Goal: Information Seeking & Learning: Find specific fact

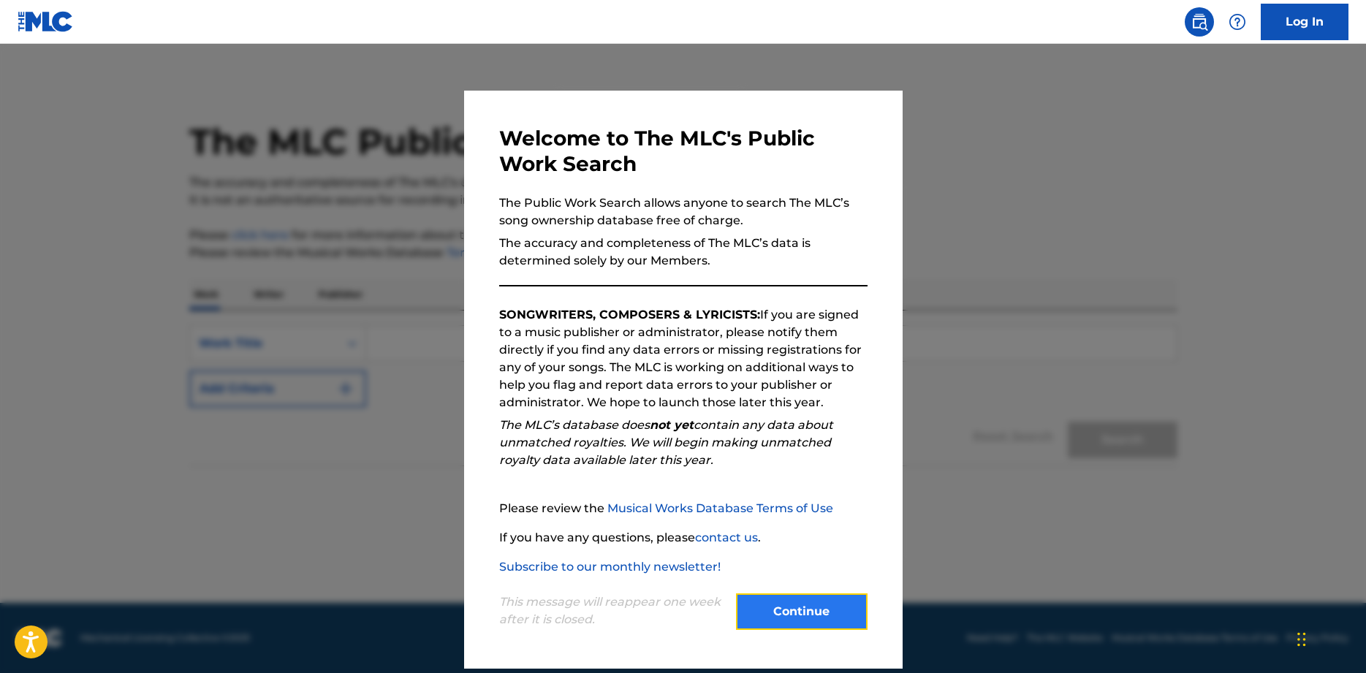
click at [786, 620] on button "Continue" at bounding box center [802, 611] width 132 height 37
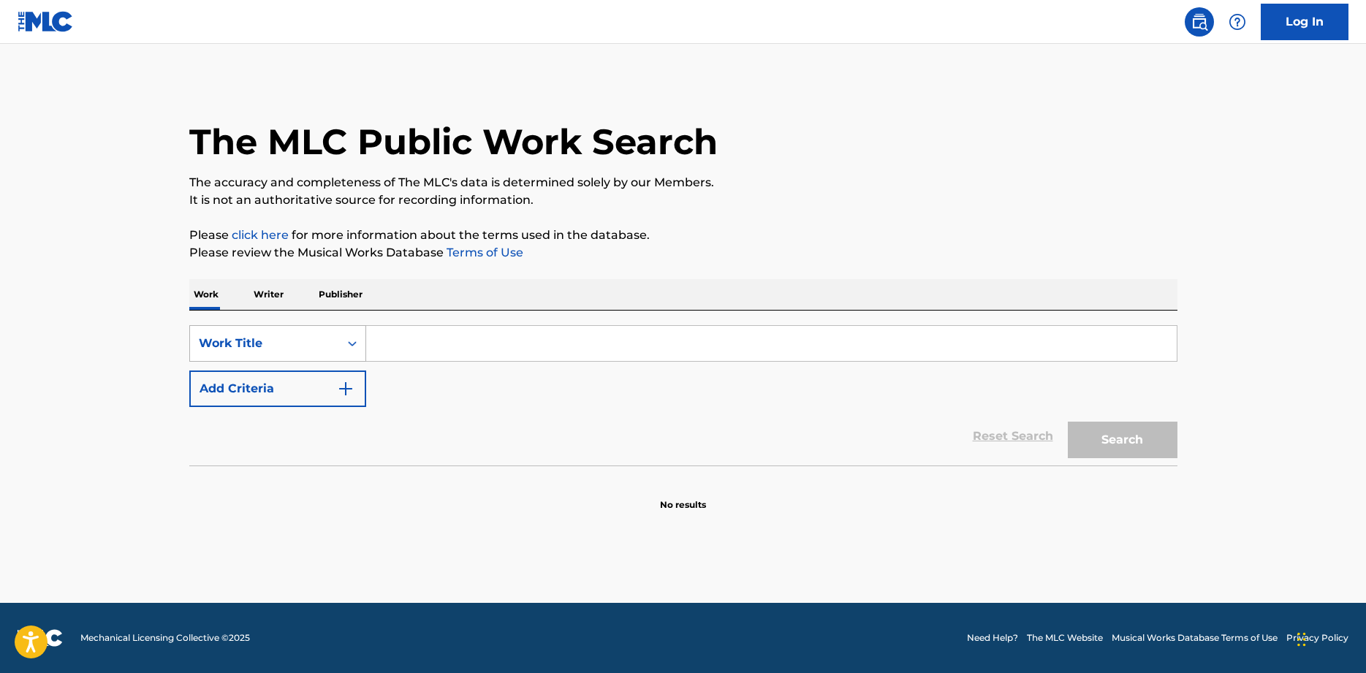
click at [349, 338] on icon "Search Form" at bounding box center [352, 343] width 15 height 15
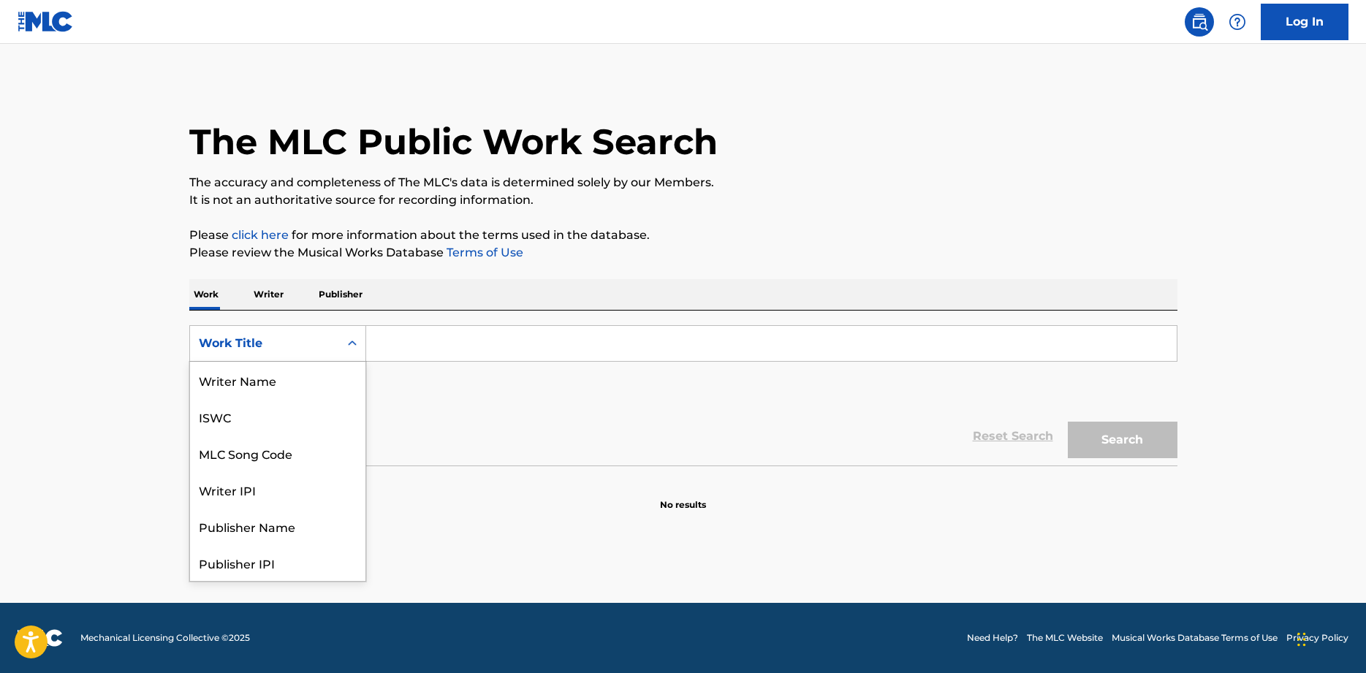
scroll to position [73, 0]
click at [247, 421] on div "Writer IPI" at bounding box center [277, 416] width 175 height 37
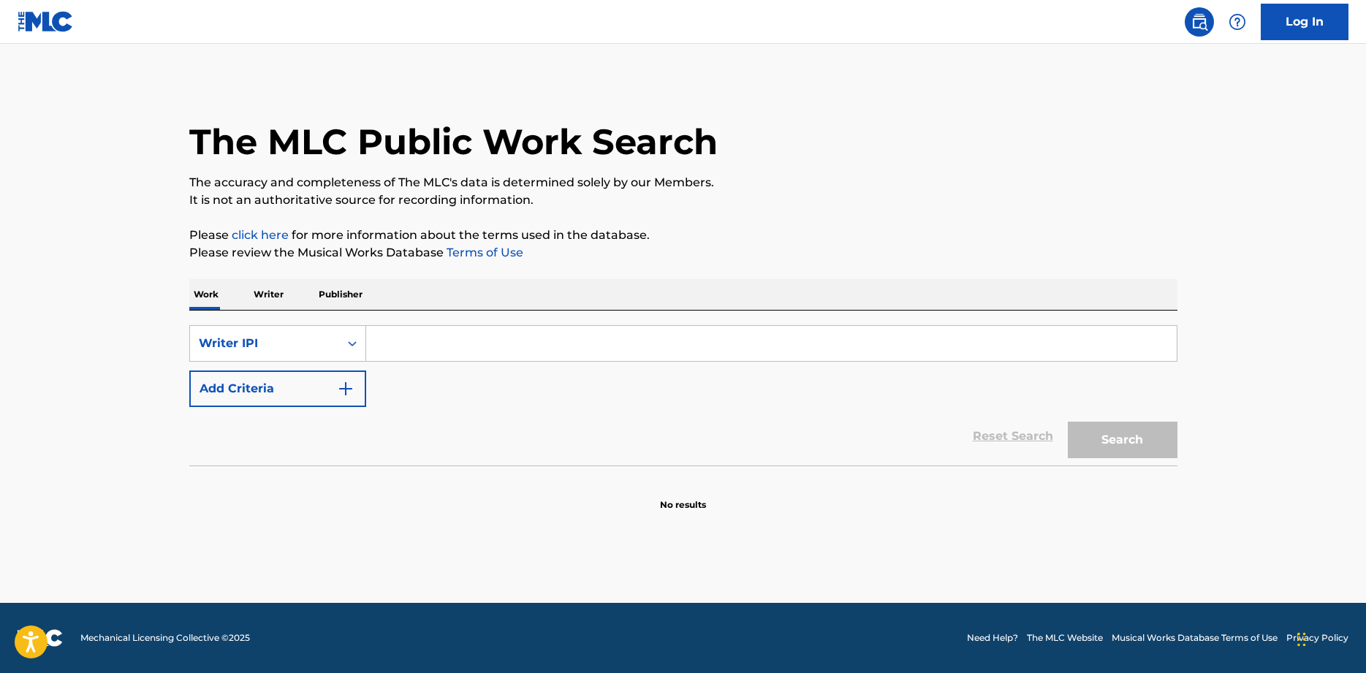
click at [275, 298] on p "Writer" at bounding box center [268, 294] width 39 height 31
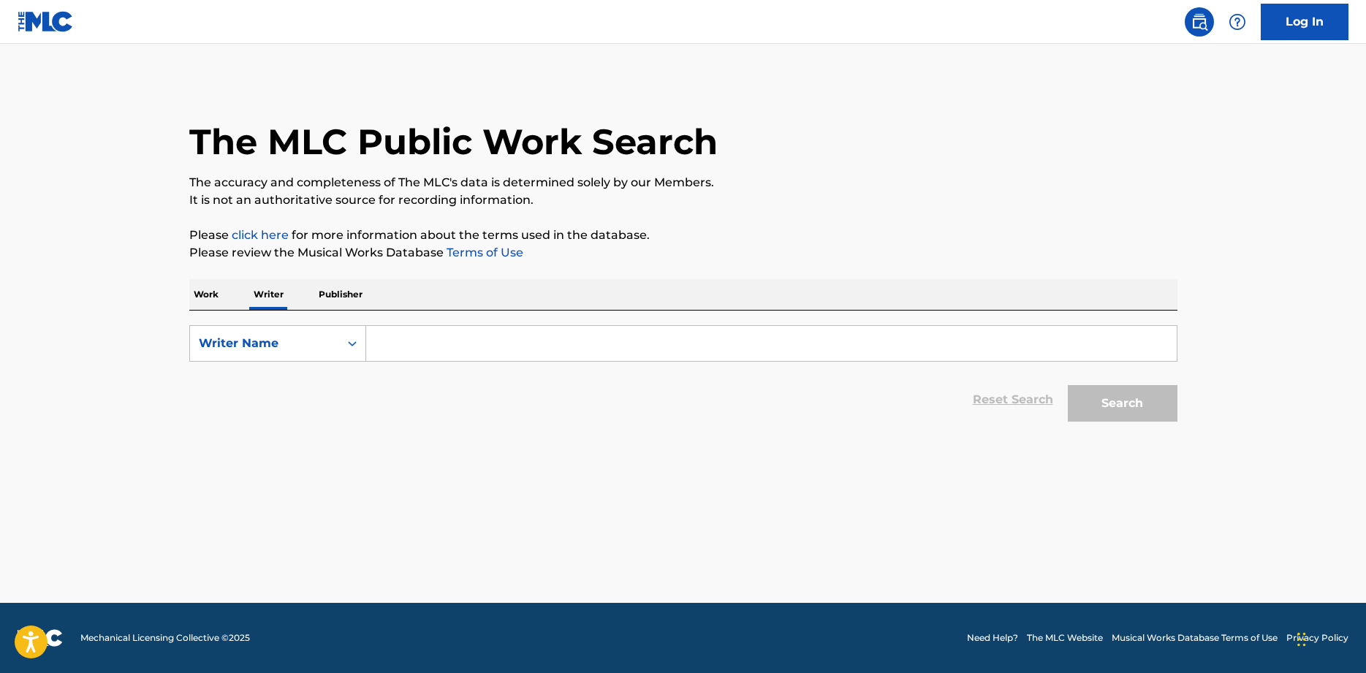
click at [474, 343] on input "Search Form" at bounding box center [771, 343] width 810 height 35
type input "kenneth fuchs"
click at [1103, 410] on button "Search" at bounding box center [1122, 403] width 110 height 37
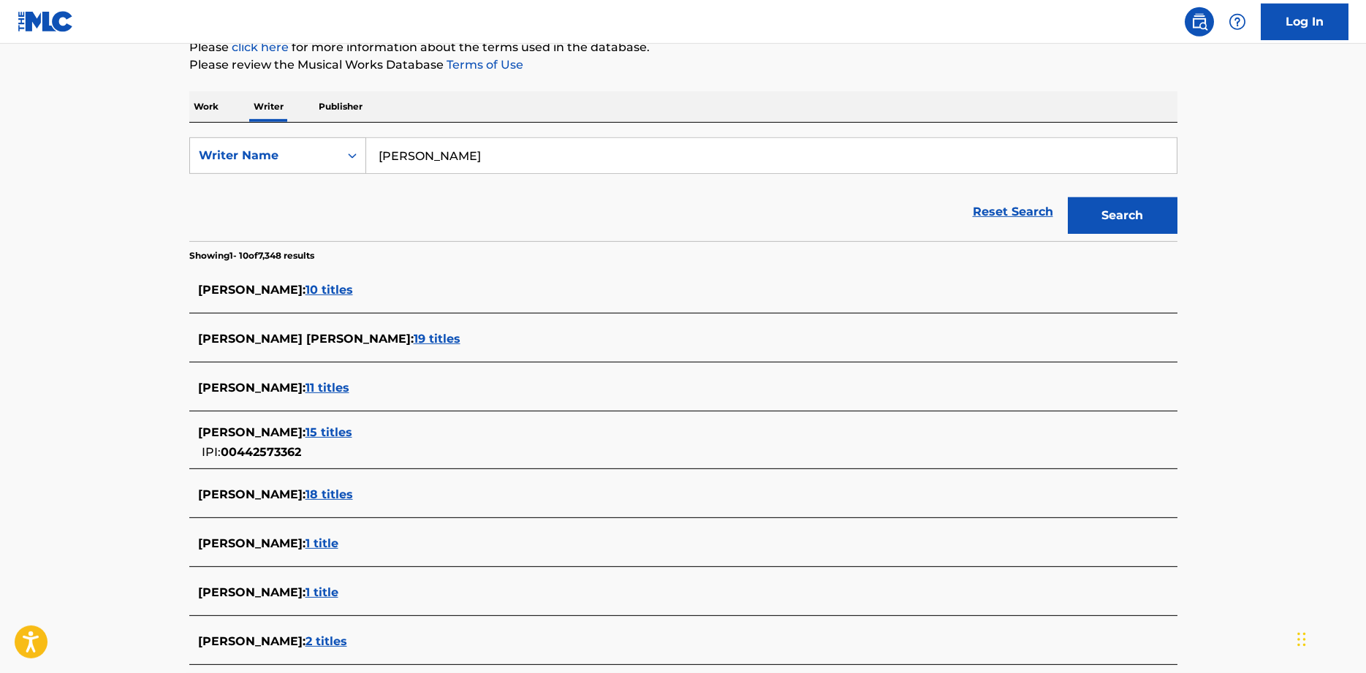
scroll to position [224, 0]
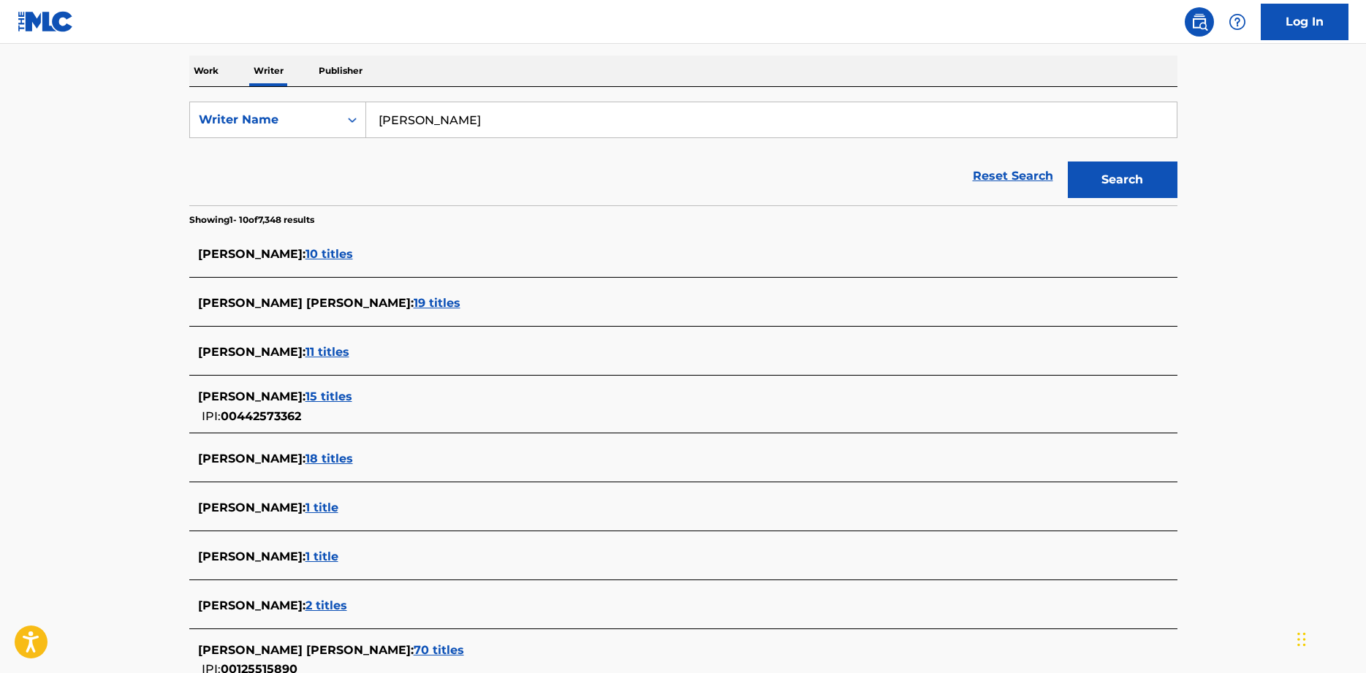
click at [414, 305] on span "19 titles" at bounding box center [437, 303] width 47 height 14
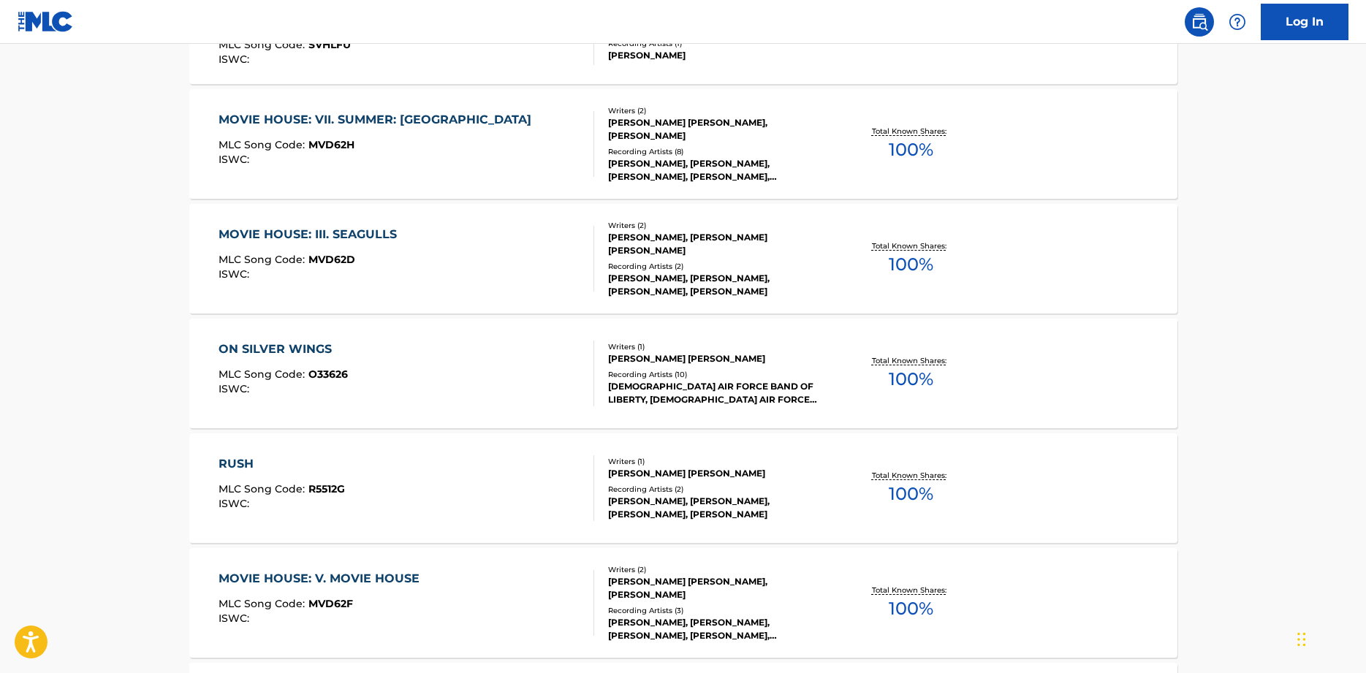
scroll to position [0, 0]
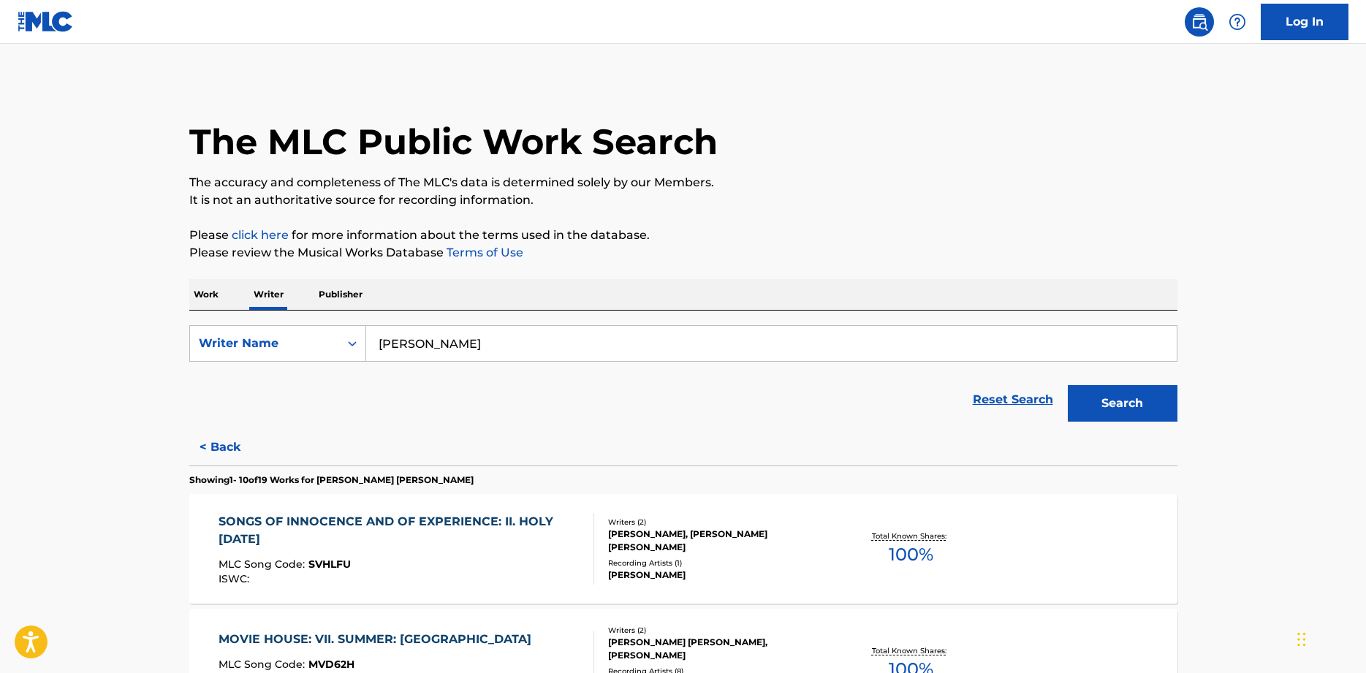
click at [742, 537] on div "WILLIAM BLAKE, KENNETH DANIEL FUCHS" at bounding box center [718, 541] width 221 height 26
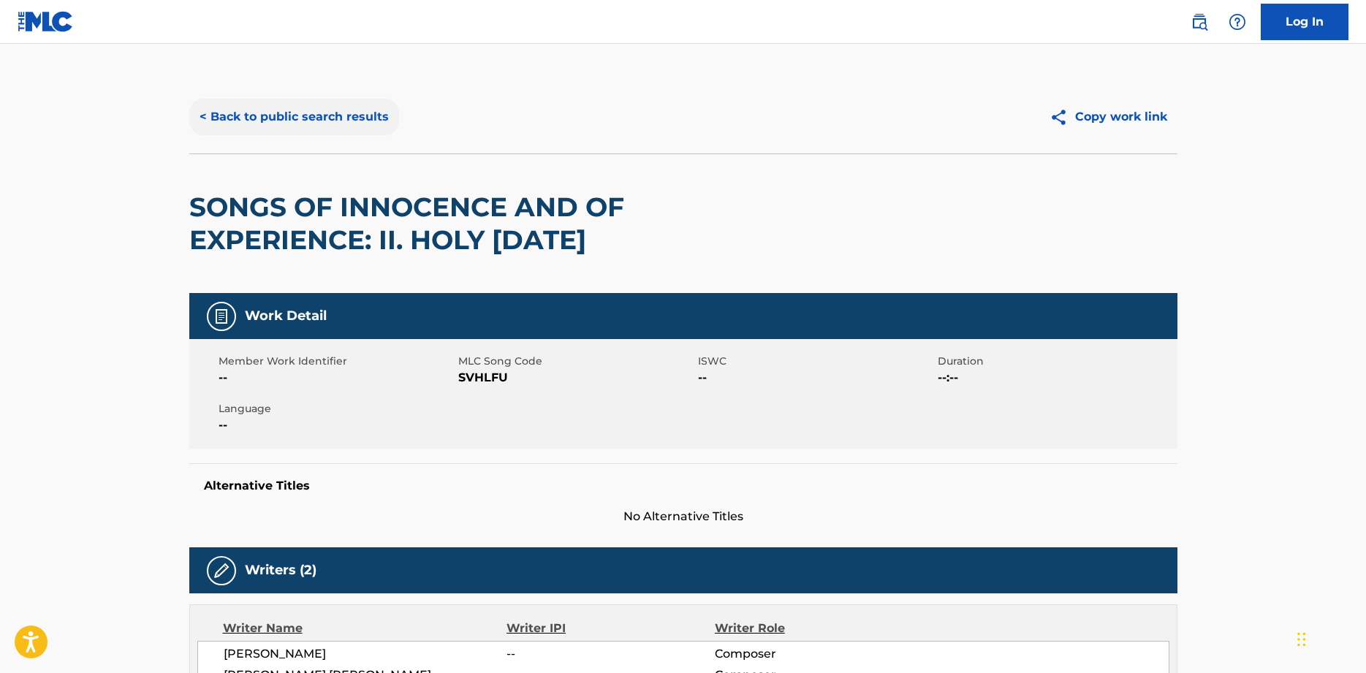
click at [253, 118] on button "< Back to public search results" at bounding box center [294, 117] width 210 height 37
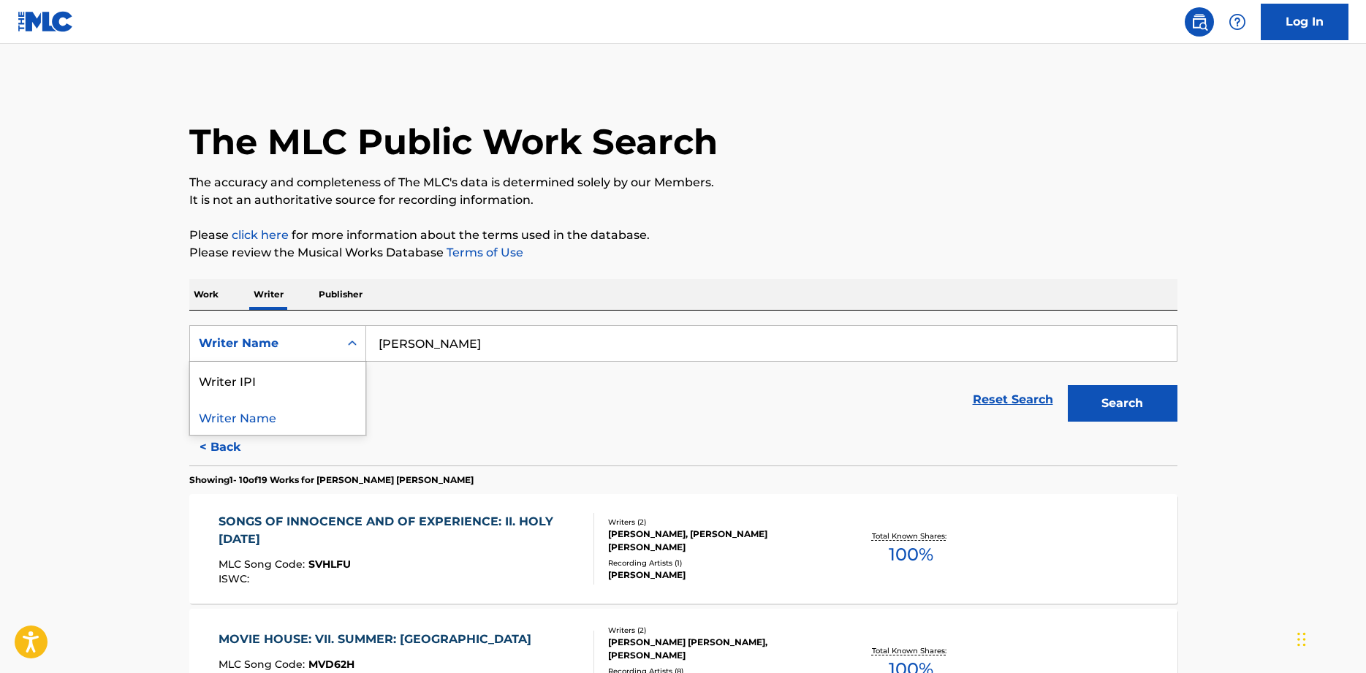
click at [350, 347] on icon "Search Form" at bounding box center [352, 343] width 15 height 15
click at [352, 346] on icon "Search Form" at bounding box center [352, 343] width 15 height 15
click at [356, 343] on icon "Search Form" at bounding box center [352, 343] width 15 height 15
click at [318, 377] on div "Writer IPI" at bounding box center [277, 380] width 175 height 37
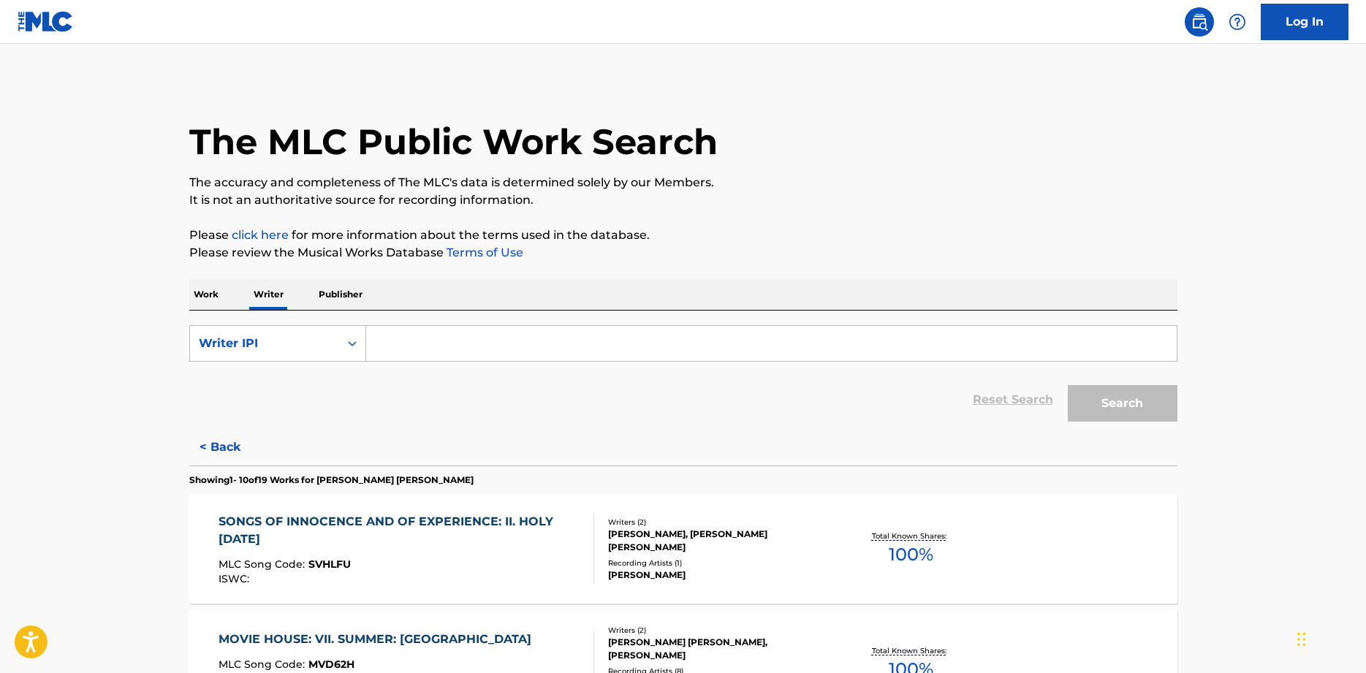
click at [479, 351] on input "Search Form" at bounding box center [771, 343] width 810 height 35
type input "125515890"
click at [1138, 410] on button "Search" at bounding box center [1122, 403] width 110 height 37
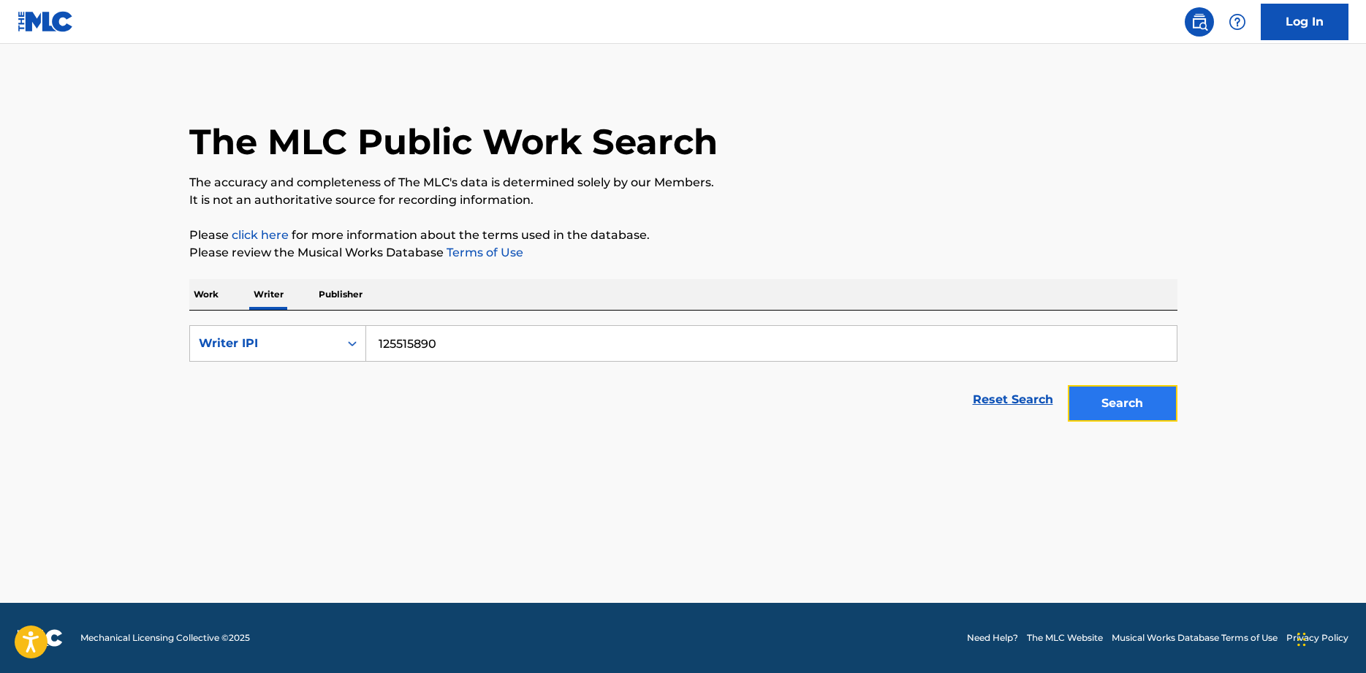
click at [1119, 403] on button "Search" at bounding box center [1122, 403] width 110 height 37
click at [343, 291] on p "Publisher" at bounding box center [340, 294] width 53 height 31
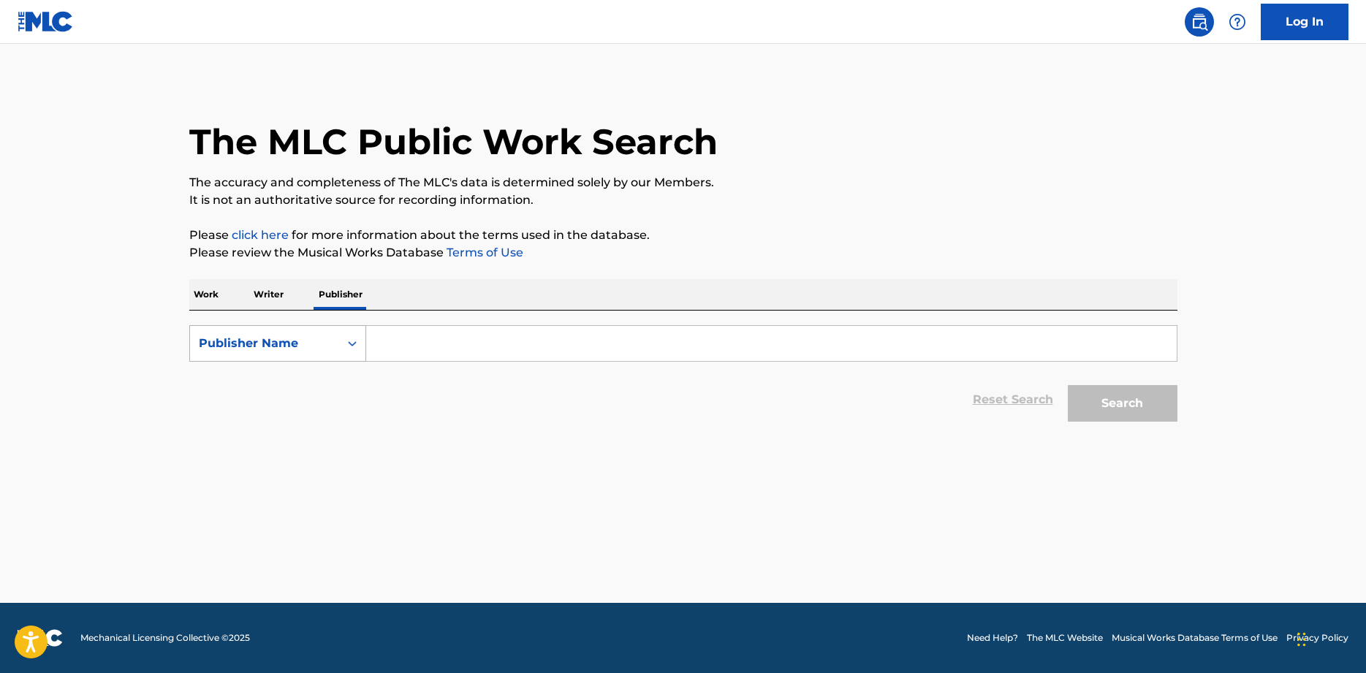
click at [351, 345] on icon "Search Form" at bounding box center [352, 343] width 15 height 15
click at [264, 295] on p "Writer" at bounding box center [268, 294] width 39 height 31
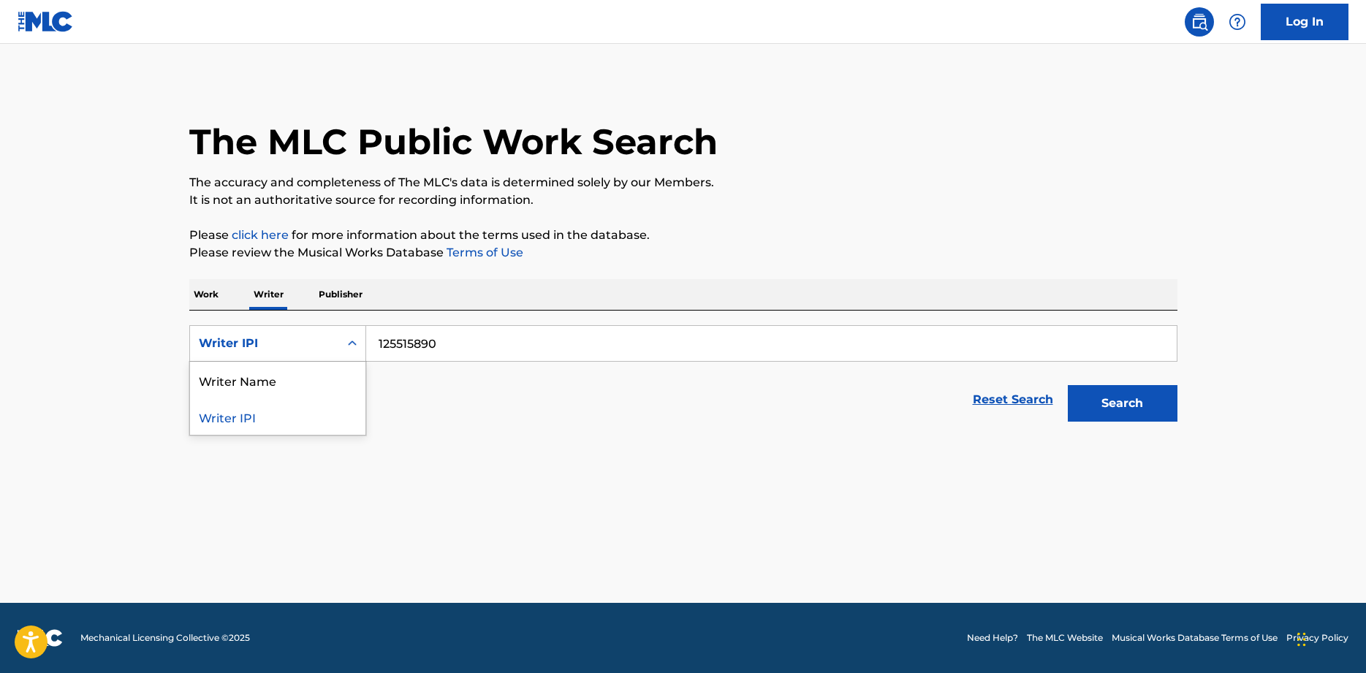
click at [352, 346] on icon "Search Form" at bounding box center [352, 343] width 15 height 15
click at [292, 380] on div "Writer Name" at bounding box center [277, 380] width 175 height 37
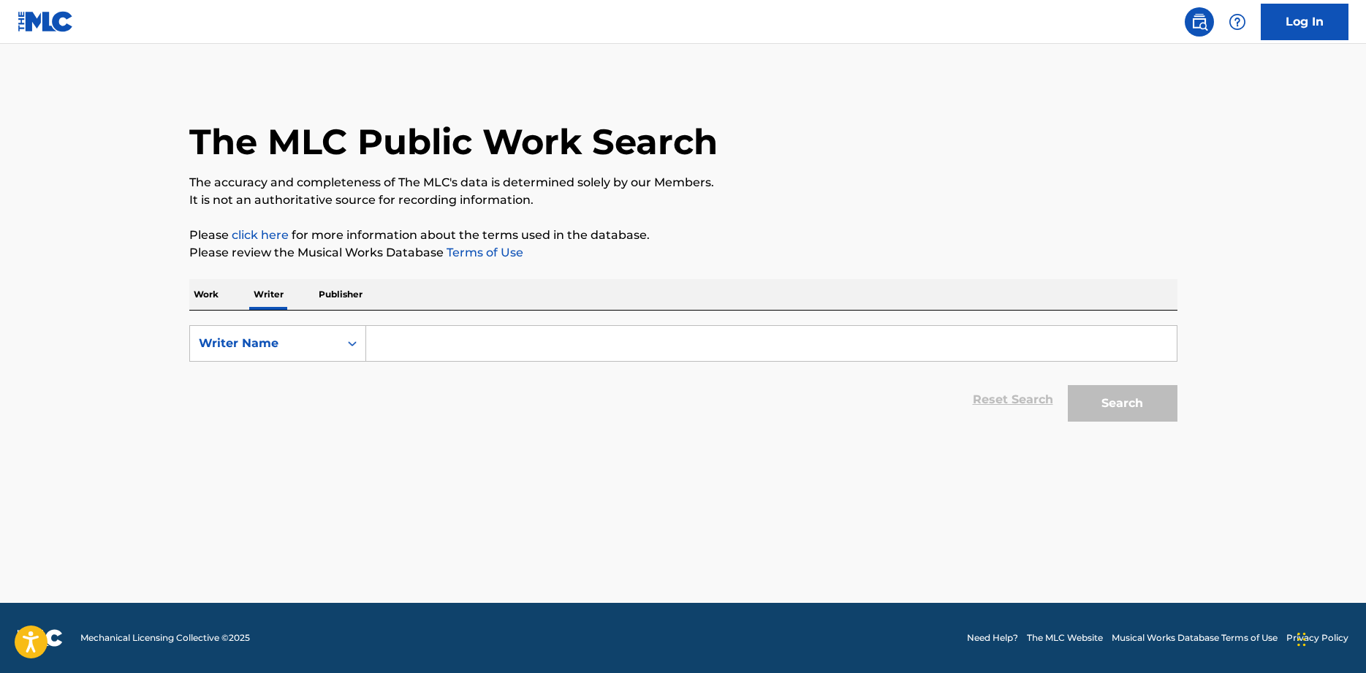
click at [451, 346] on input "Search Form" at bounding box center [771, 343] width 810 height 35
click at [1067, 385] on button "Search" at bounding box center [1122, 403] width 110 height 37
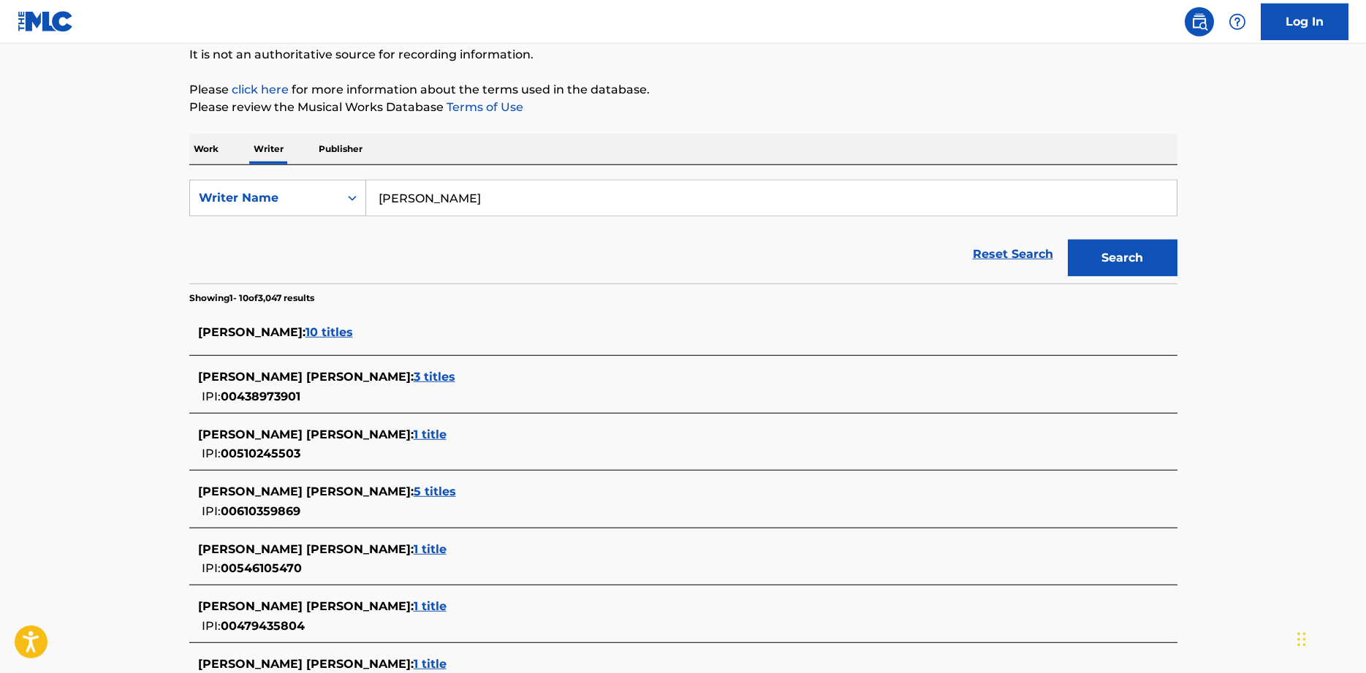
scroll to position [149, 0]
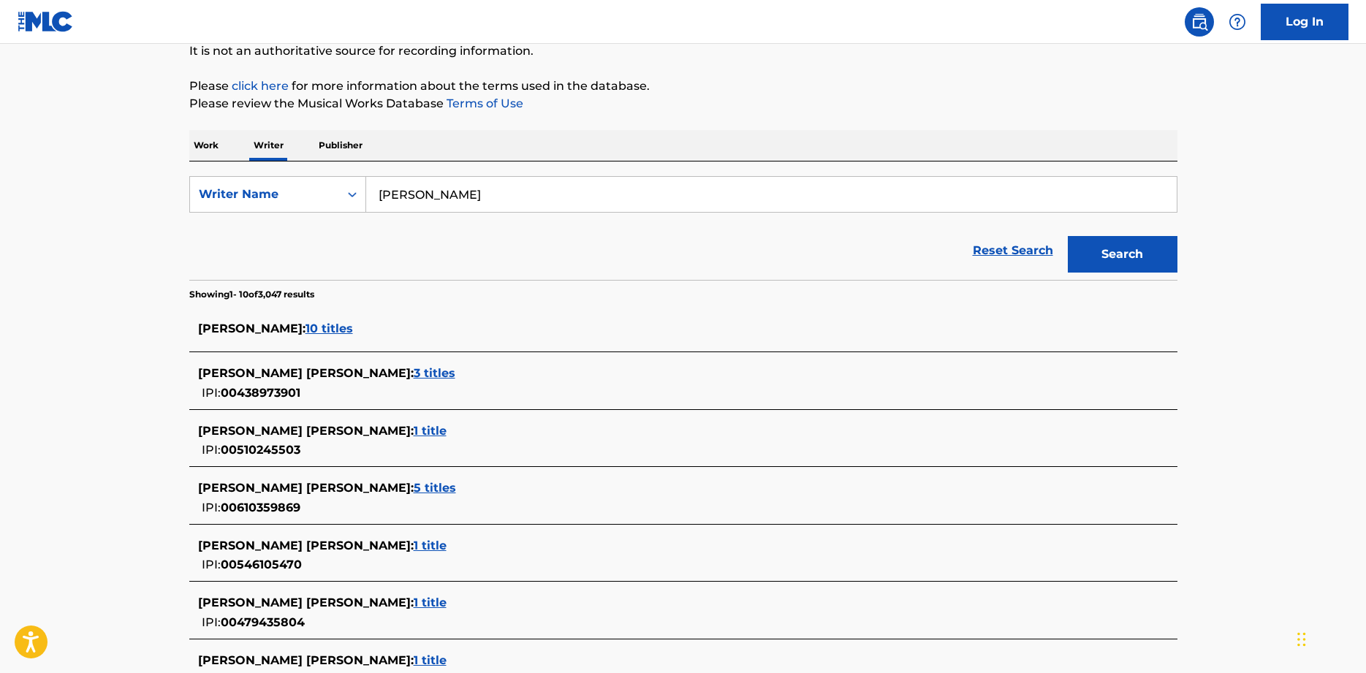
click at [397, 197] on input "ken fuchs" at bounding box center [771, 194] width 810 height 35
type input "kenneth fuchs"
click at [1067, 236] on button "Search" at bounding box center [1122, 254] width 110 height 37
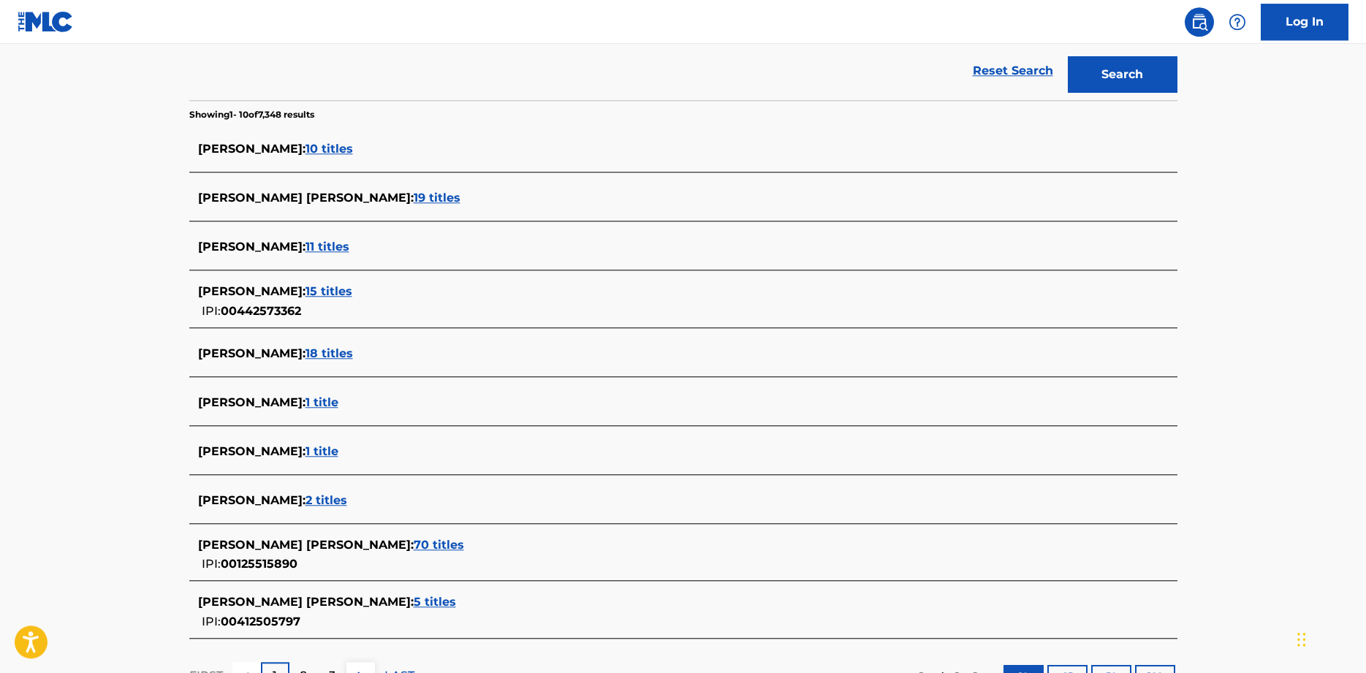
scroll to position [447, 0]
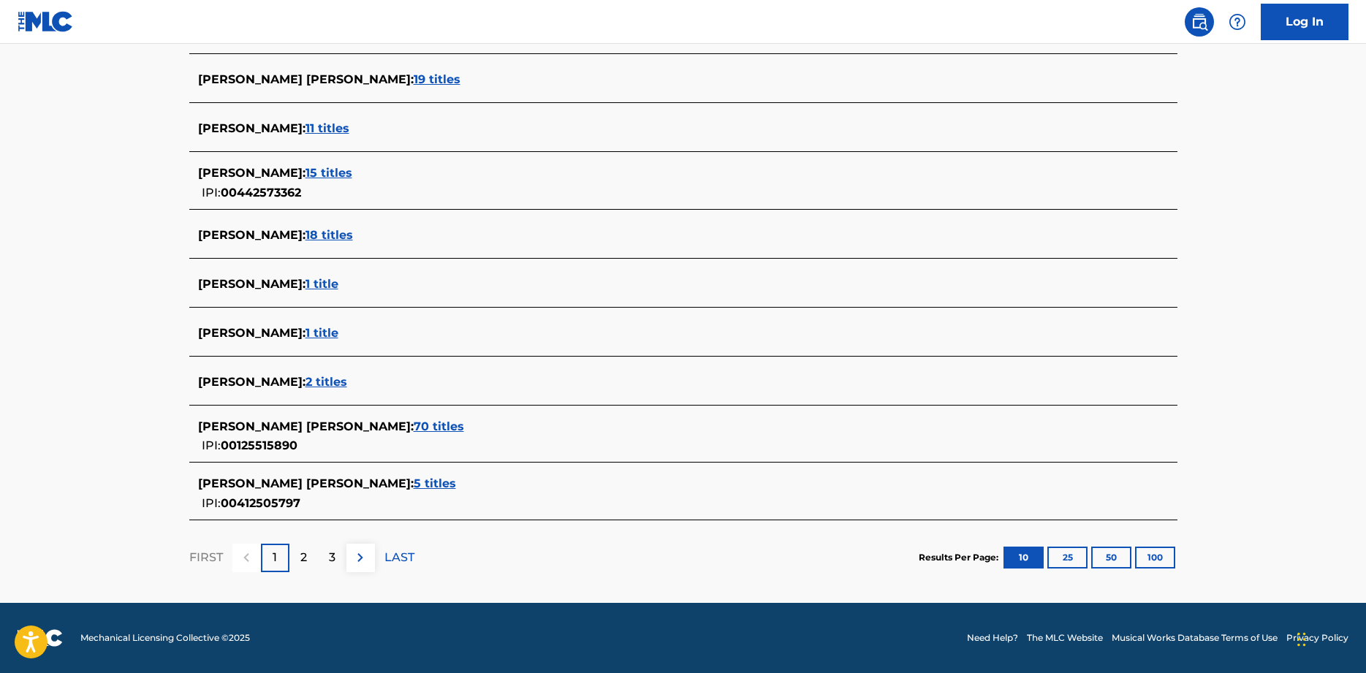
click at [414, 428] on span "70 titles" at bounding box center [439, 426] width 50 height 14
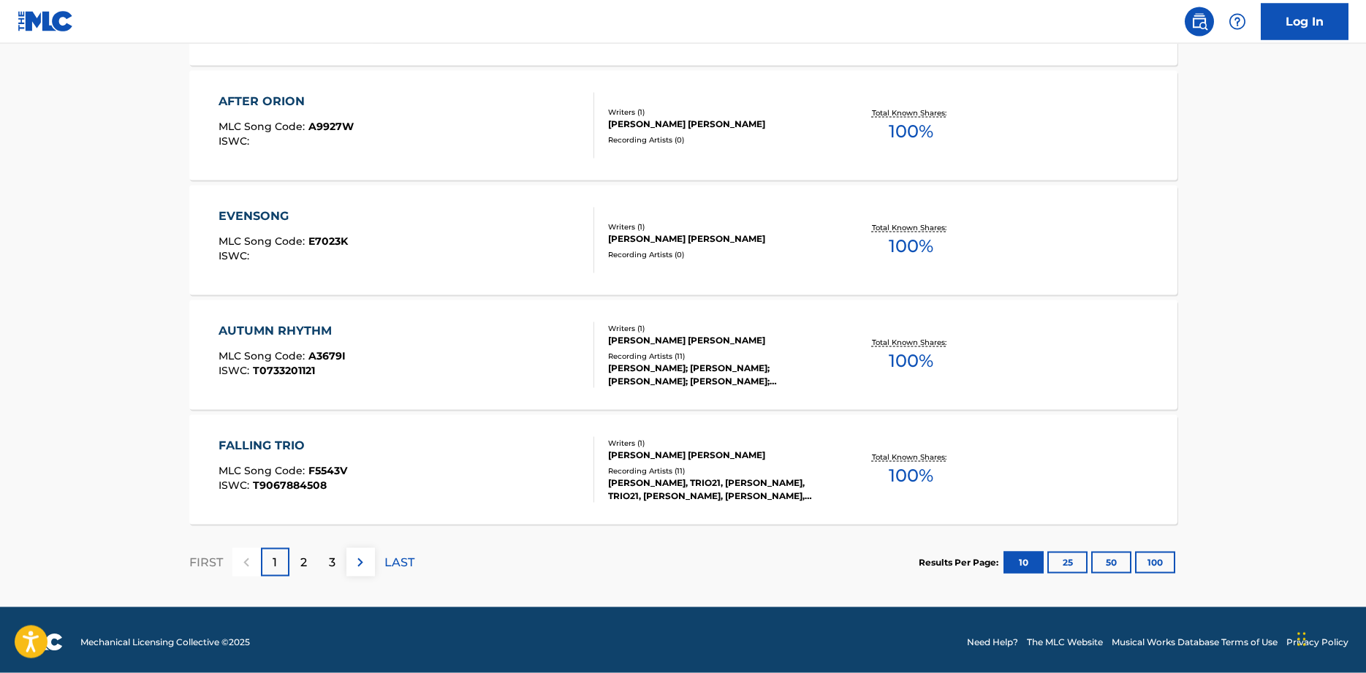
scroll to position [1116, 0]
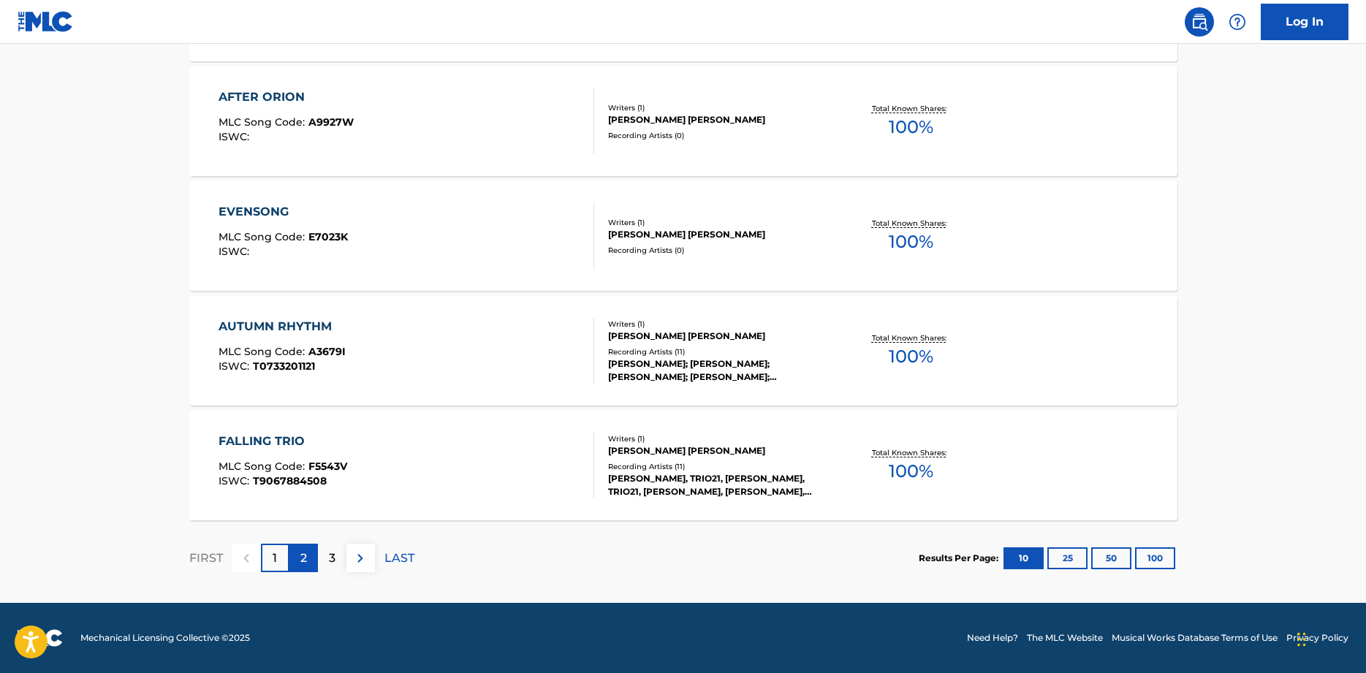
click at [302, 566] on p "2" at bounding box center [303, 558] width 7 height 18
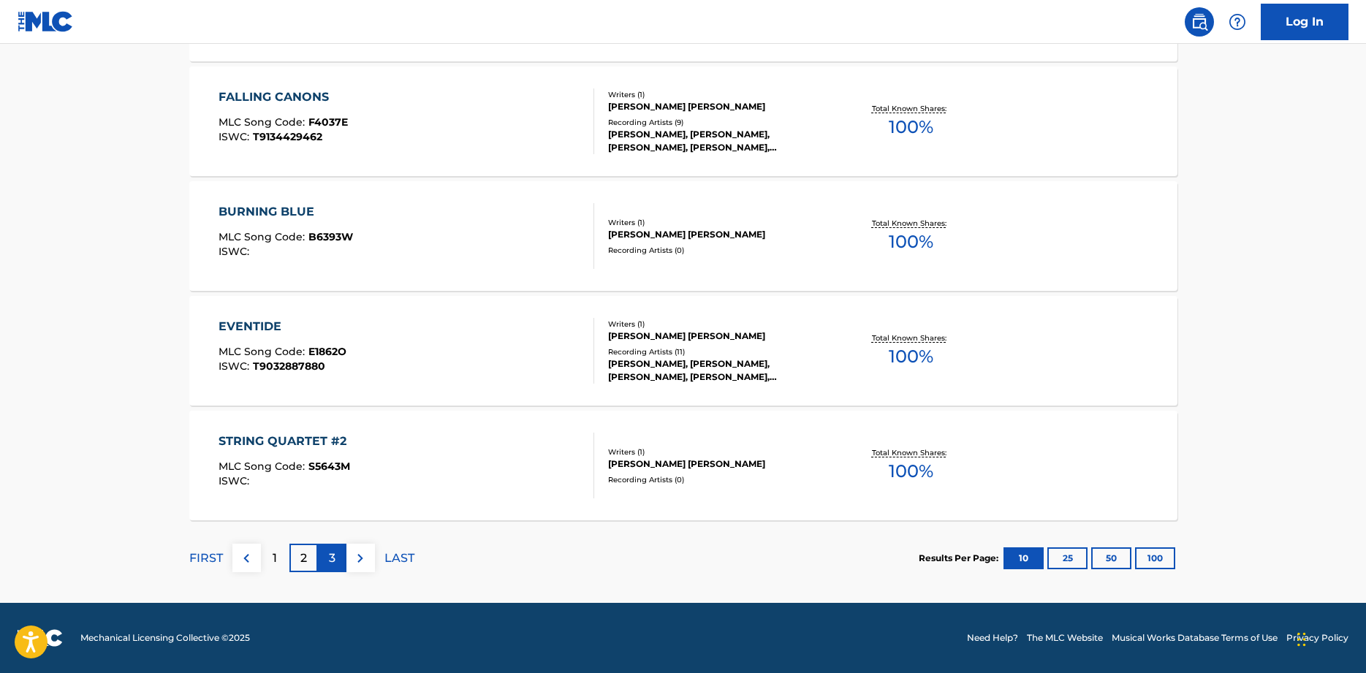
click at [330, 554] on p "3" at bounding box center [332, 558] width 7 height 18
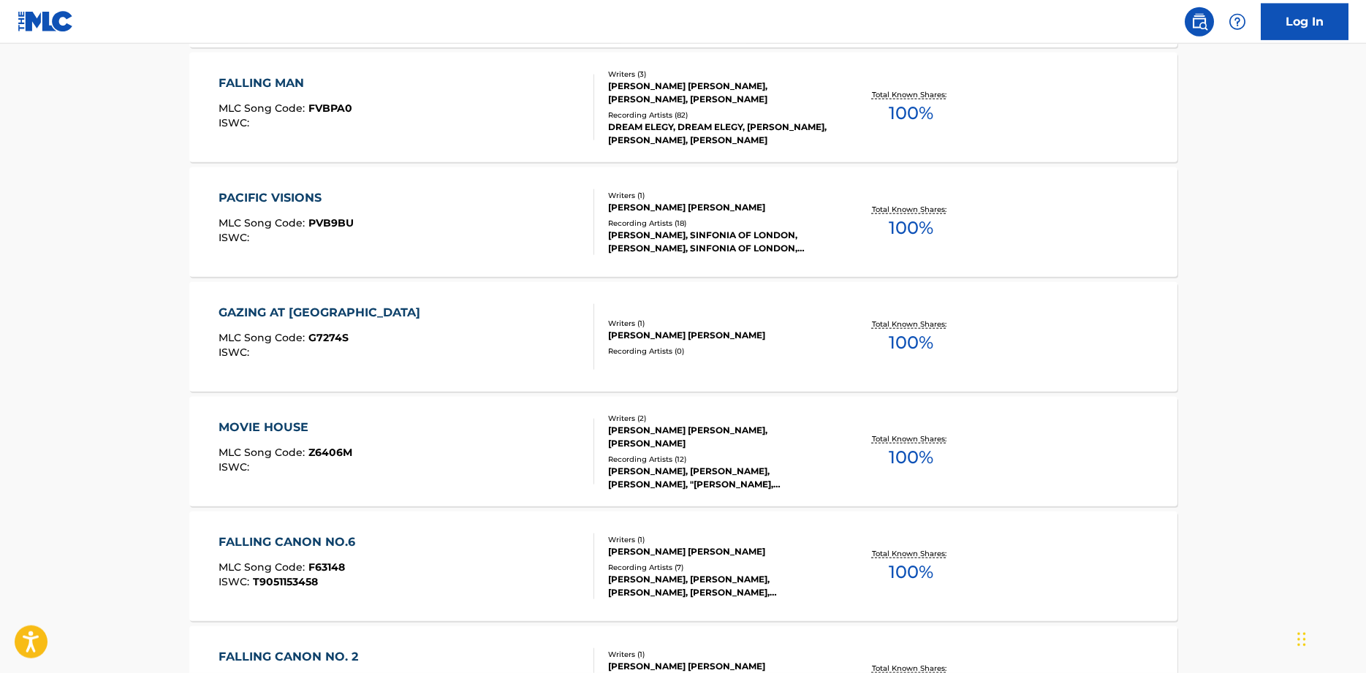
scroll to position [894, 0]
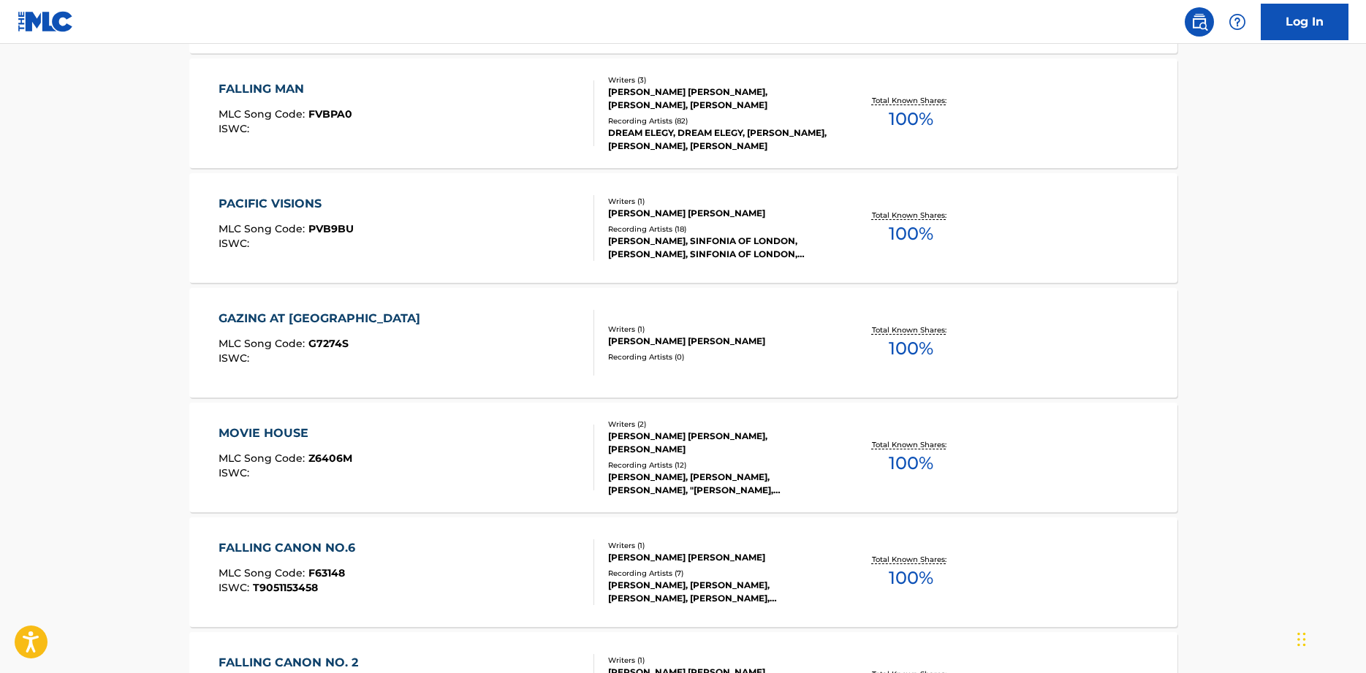
click at [275, 200] on div "PACIFIC VISIONS" at bounding box center [285, 204] width 135 height 18
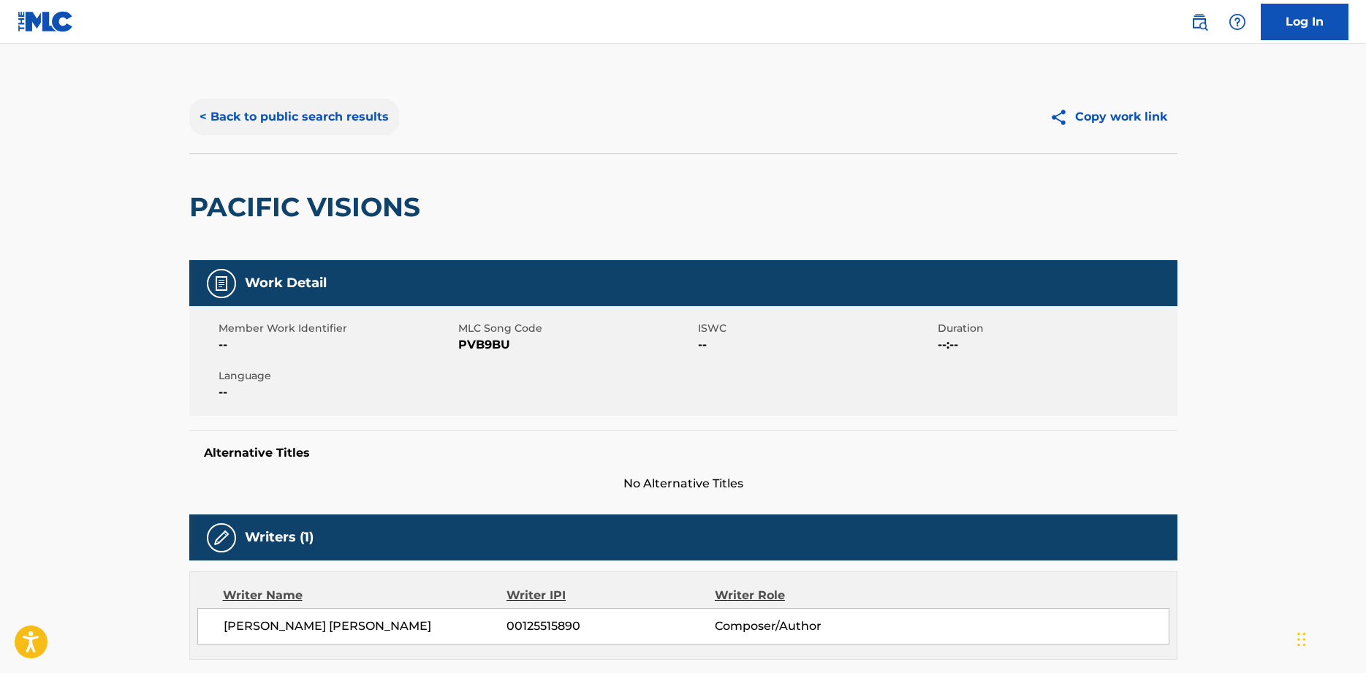
click at [358, 118] on button "< Back to public search results" at bounding box center [294, 117] width 210 height 37
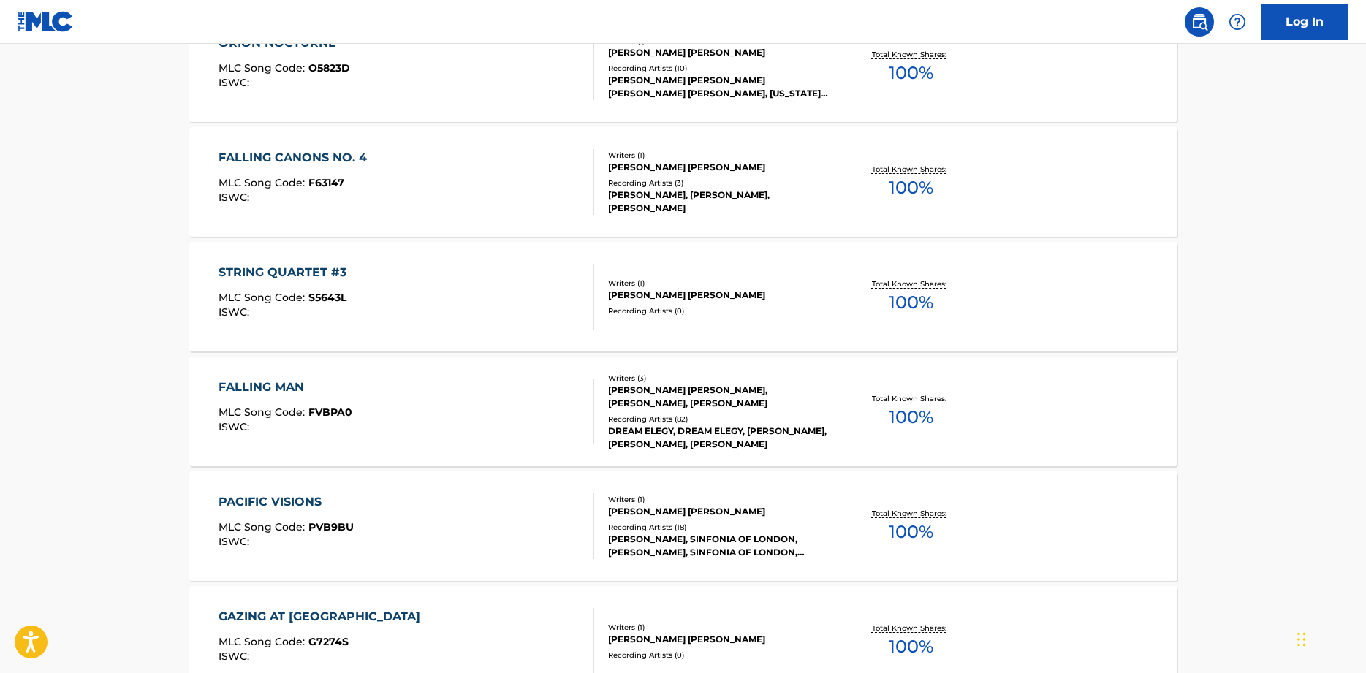
scroll to position [1116, 0]
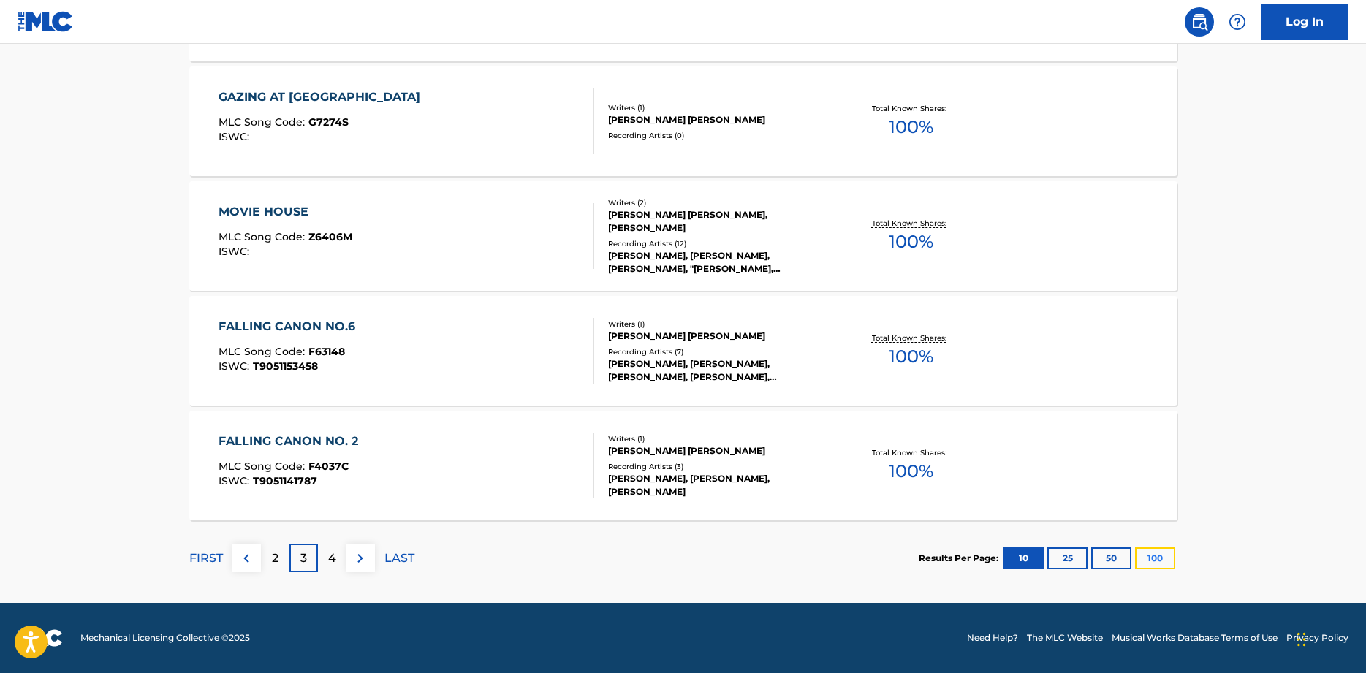
click at [1154, 557] on button "100" at bounding box center [1155, 558] width 40 height 22
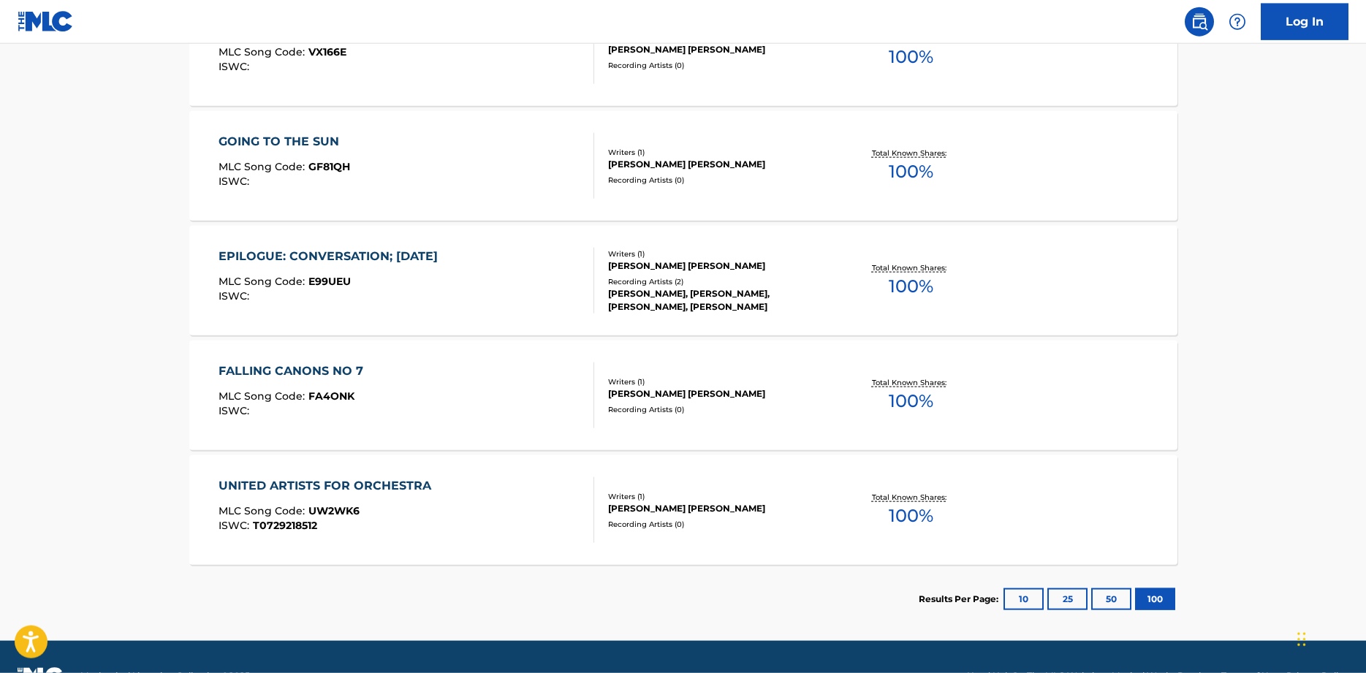
scroll to position [7992, 0]
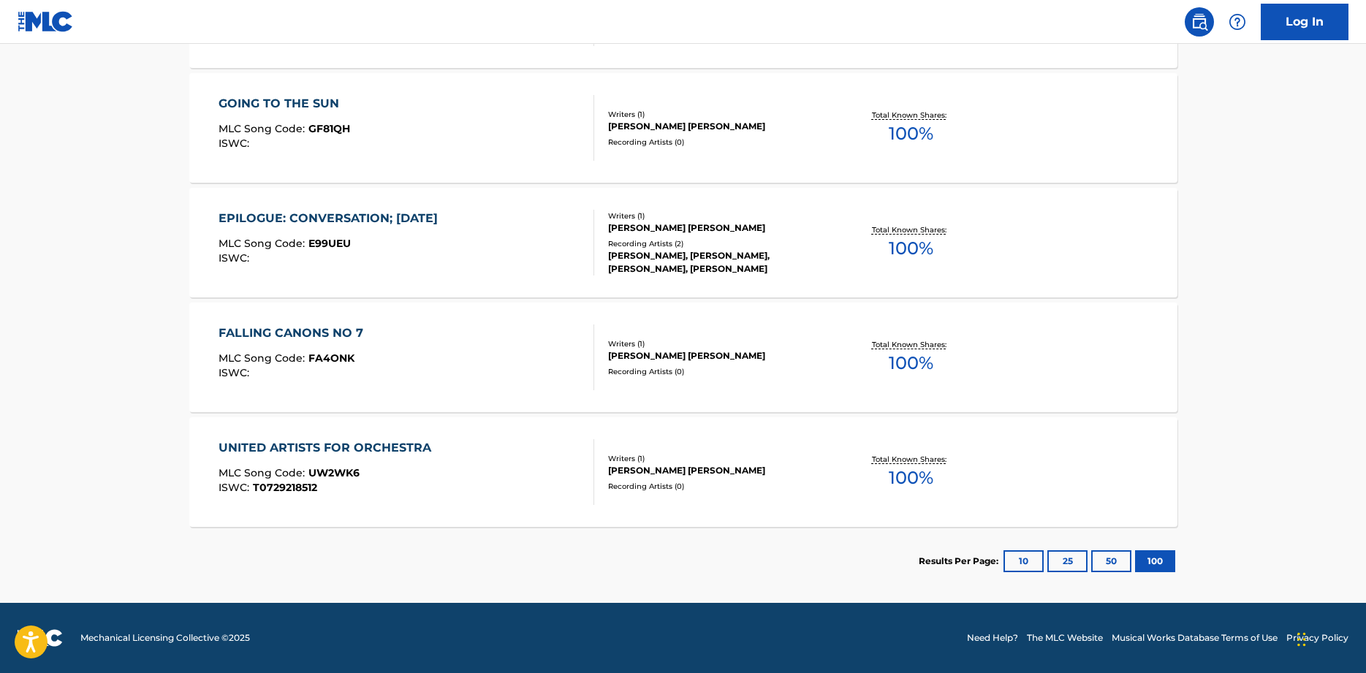
click at [707, 354] on div "KENNETH DANIEL FUCHS" at bounding box center [718, 355] width 221 height 13
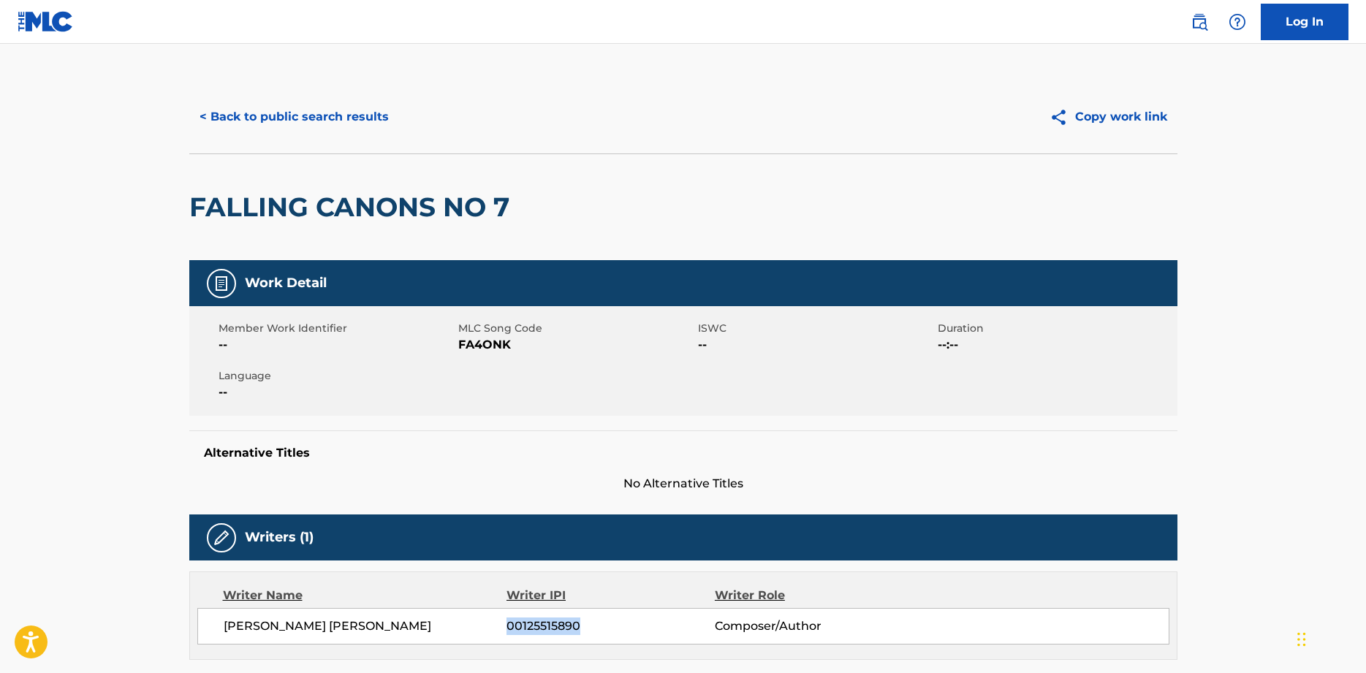
drag, startPoint x: 509, startPoint y: 627, endPoint x: 603, endPoint y: 617, distance: 94.1
click at [603, 617] on div "KENNETH DANIEL FUCHS 00125515890 Composer/Author" at bounding box center [683, 626] width 972 height 37
click at [319, 121] on button "< Back to public search results" at bounding box center [294, 117] width 210 height 37
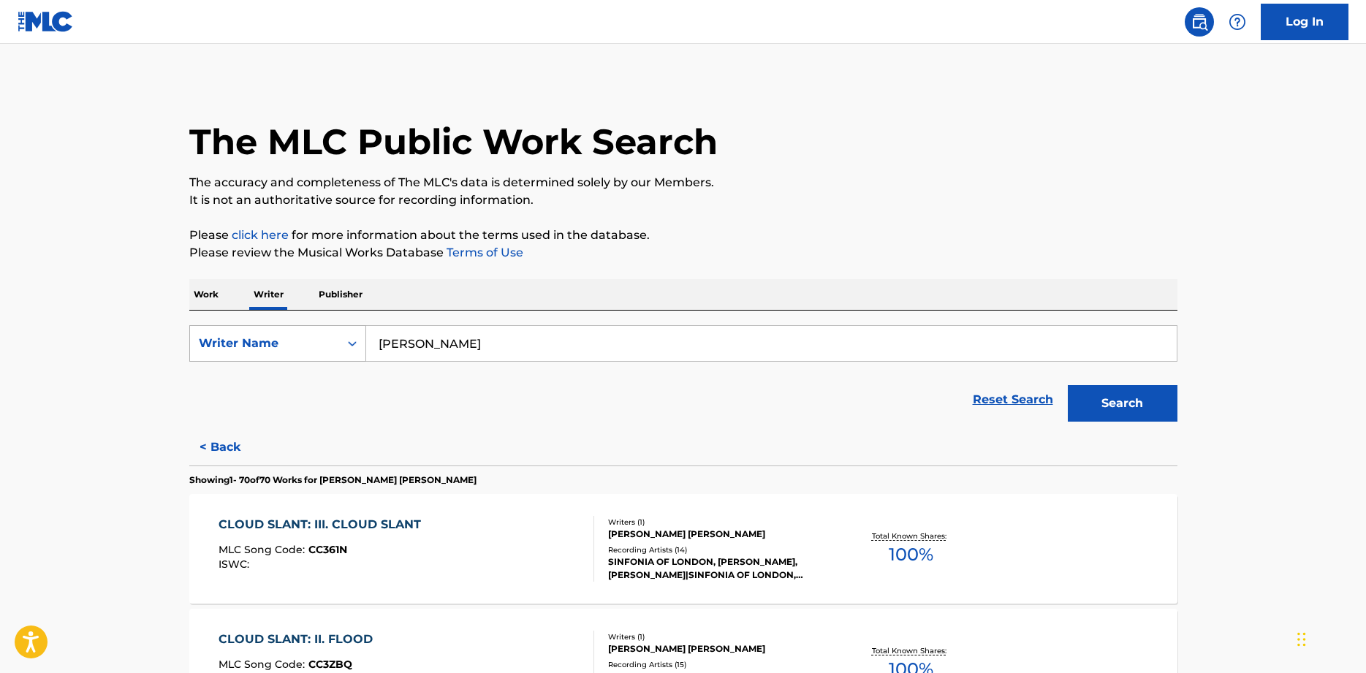
click at [354, 349] on icon "Search Form" at bounding box center [352, 343] width 15 height 15
click at [294, 387] on div "Writer IPI" at bounding box center [277, 380] width 175 height 37
click at [460, 347] on input "Search Form" at bounding box center [771, 343] width 810 height 35
paste input "125515890"
click at [460, 347] on input "Search Form" at bounding box center [771, 343] width 810 height 35
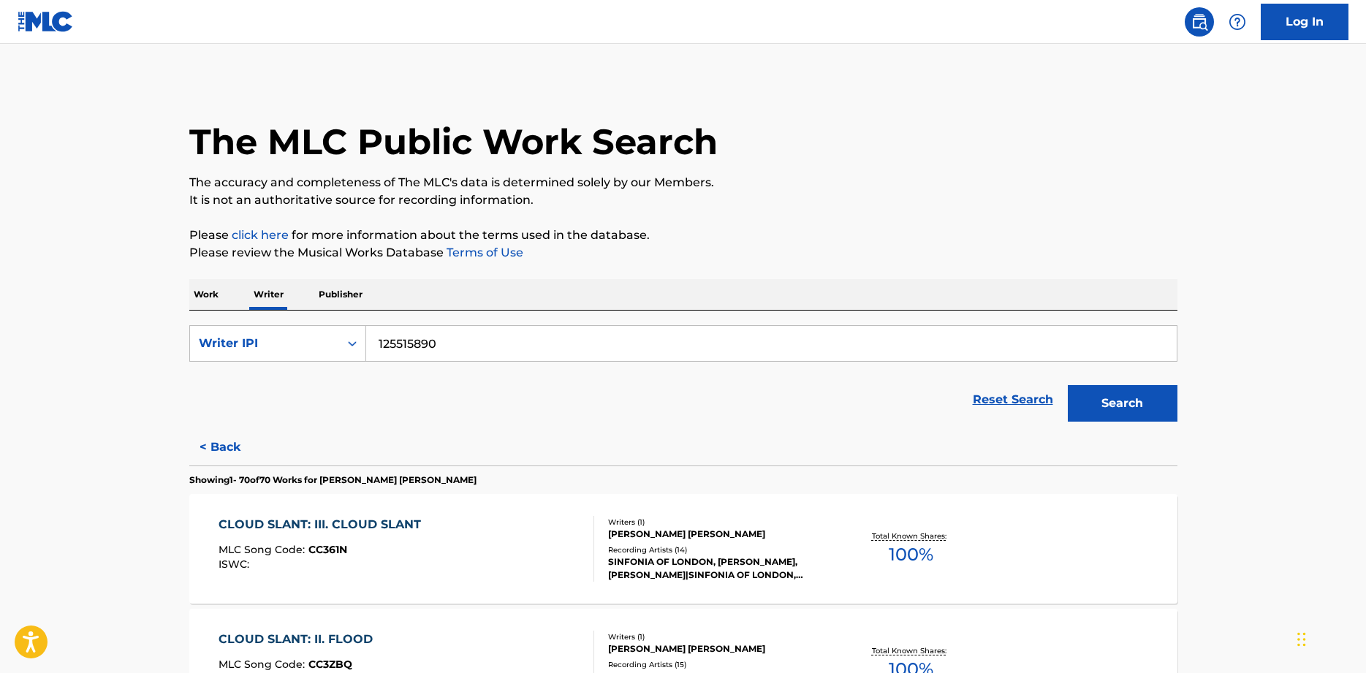
click at [378, 348] on input "125515890" at bounding box center [771, 343] width 810 height 35
type input "00125515890"
click at [1152, 416] on button "Search" at bounding box center [1122, 403] width 110 height 37
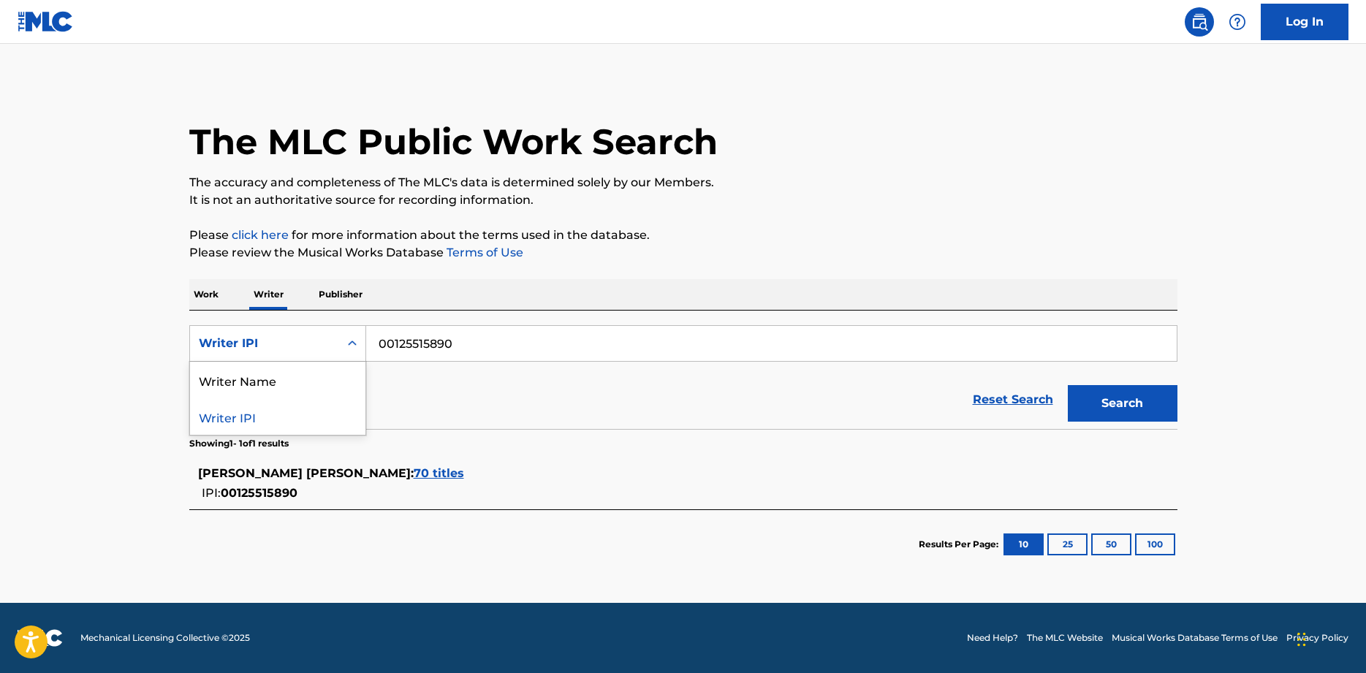
click at [354, 343] on icon "Search Form" at bounding box center [352, 342] width 9 height 5
click at [336, 295] on p "Publisher" at bounding box center [340, 294] width 53 height 31
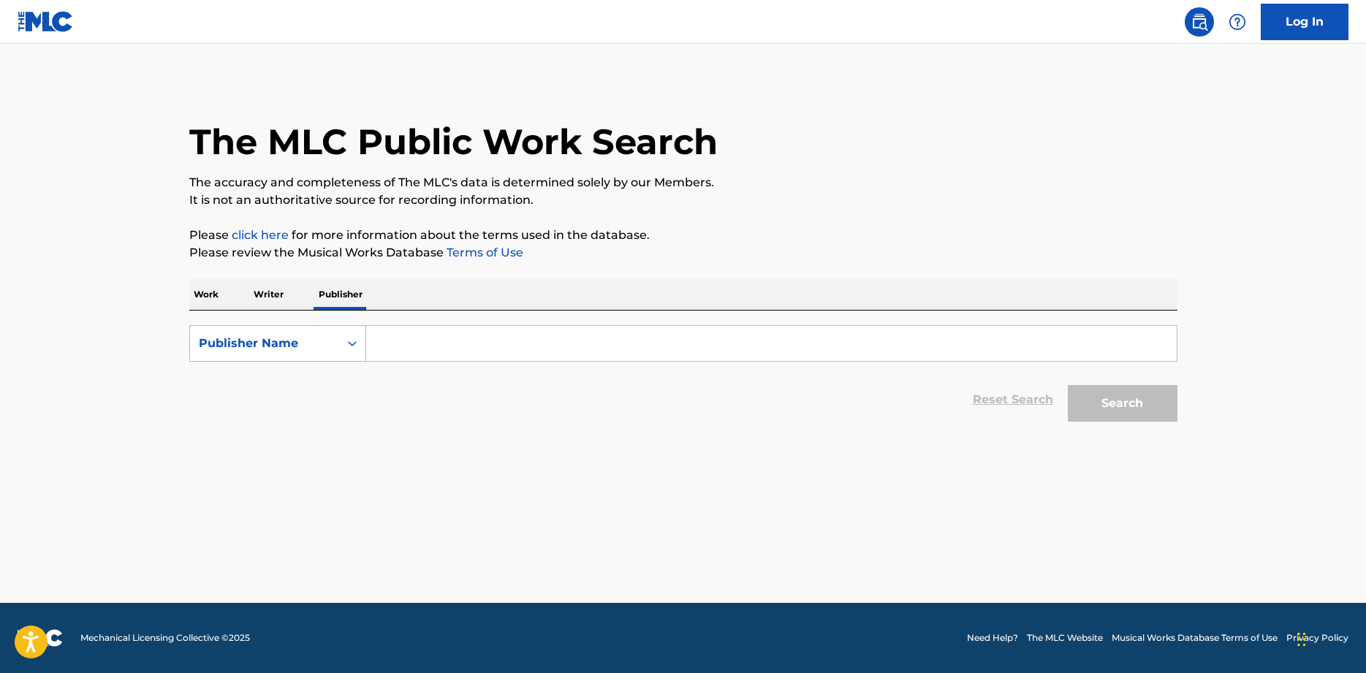
click at [353, 345] on icon "Search Form" at bounding box center [352, 343] width 15 height 15
click at [443, 338] on input "Search Form" at bounding box center [771, 343] width 810 height 35
paste input "369968188"
drag, startPoint x: 378, startPoint y: 342, endPoint x: 402, endPoint y: 338, distance: 24.5
click at [378, 342] on input "369968188" at bounding box center [771, 343] width 810 height 35
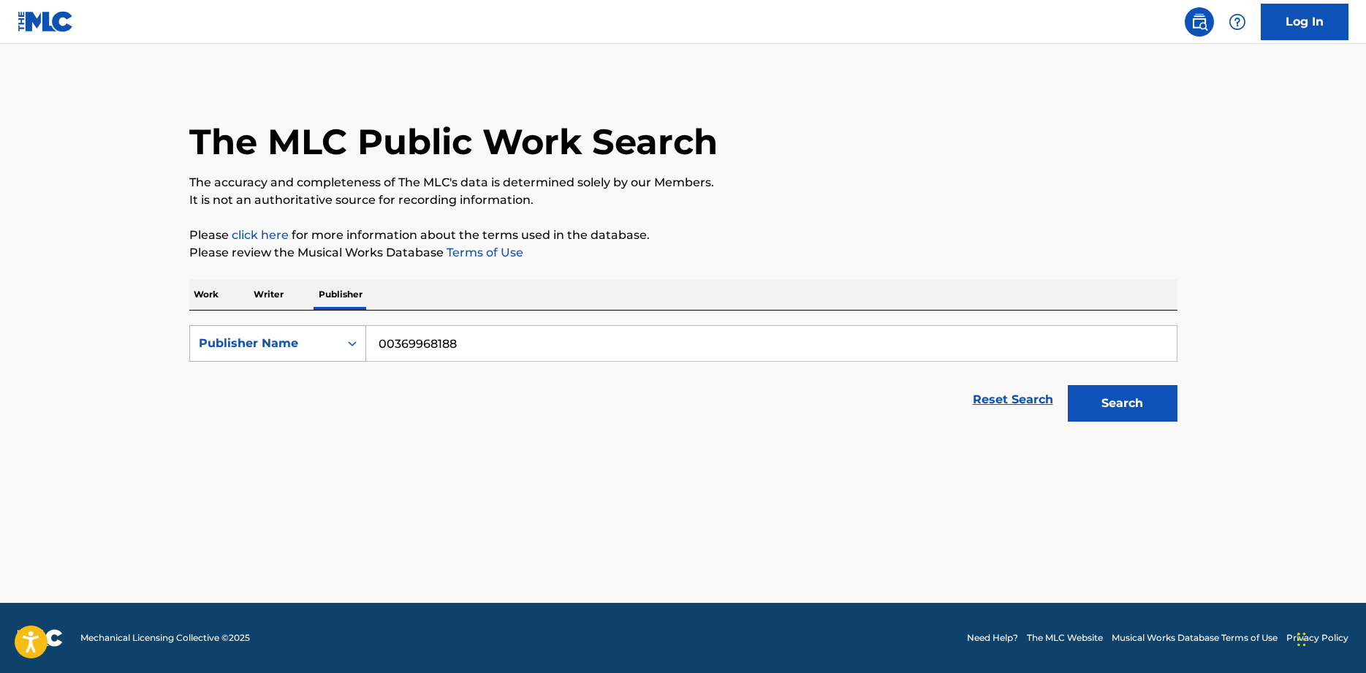
type input "00369968188"
click at [353, 343] on icon "Search Form" at bounding box center [352, 343] width 15 height 15
click at [272, 389] on div "Publisher IPI" at bounding box center [277, 380] width 175 height 37
click at [427, 337] on input "Search Form" at bounding box center [771, 343] width 810 height 35
paste input "369968188"
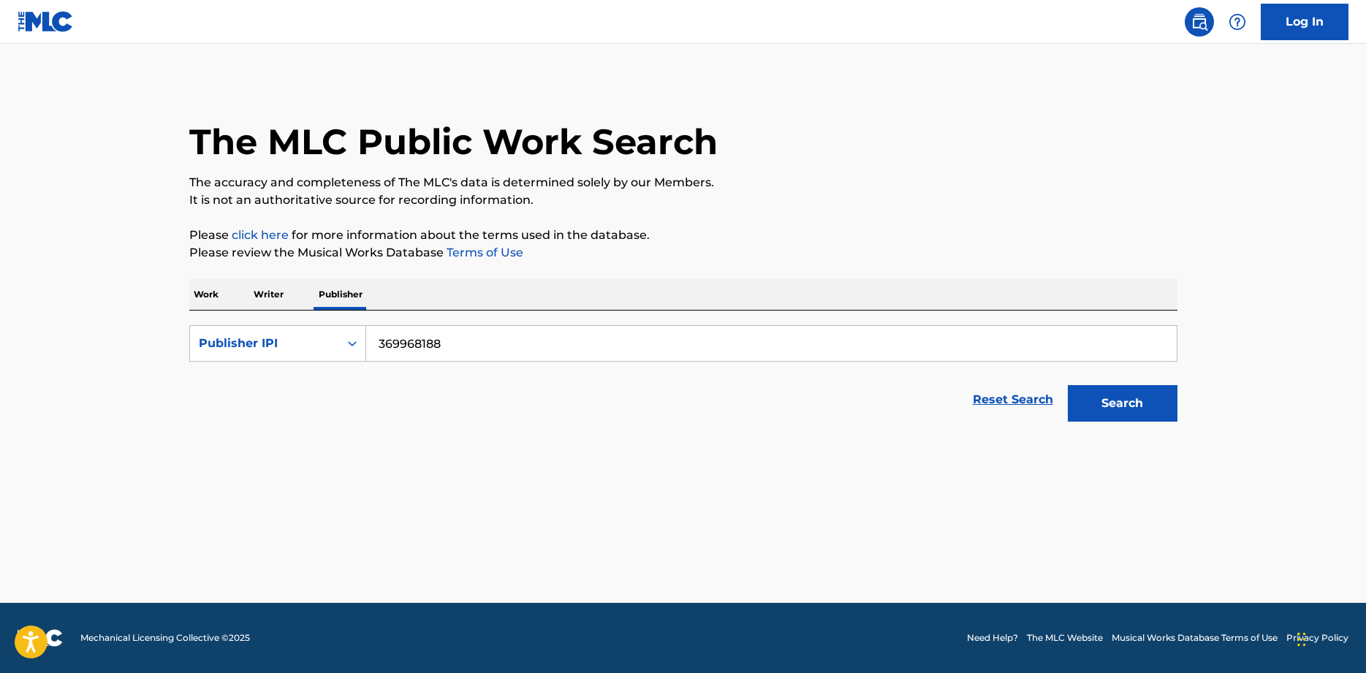
click at [376, 343] on input "369968188" at bounding box center [771, 343] width 810 height 35
type input "00369968188"
click at [1124, 401] on button "Search" at bounding box center [1122, 403] width 110 height 37
click at [42, 26] on img at bounding box center [46, 21] width 56 height 21
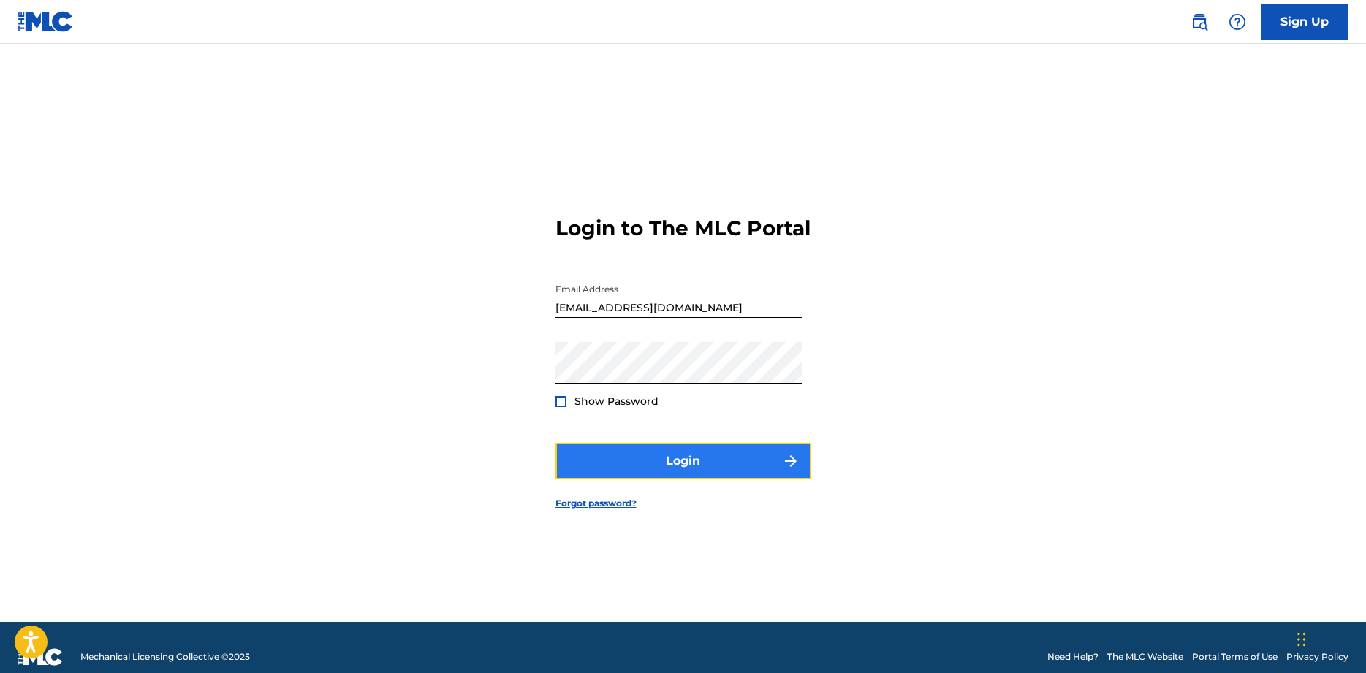
click at [640, 471] on button "Login" at bounding box center [683, 461] width 256 height 37
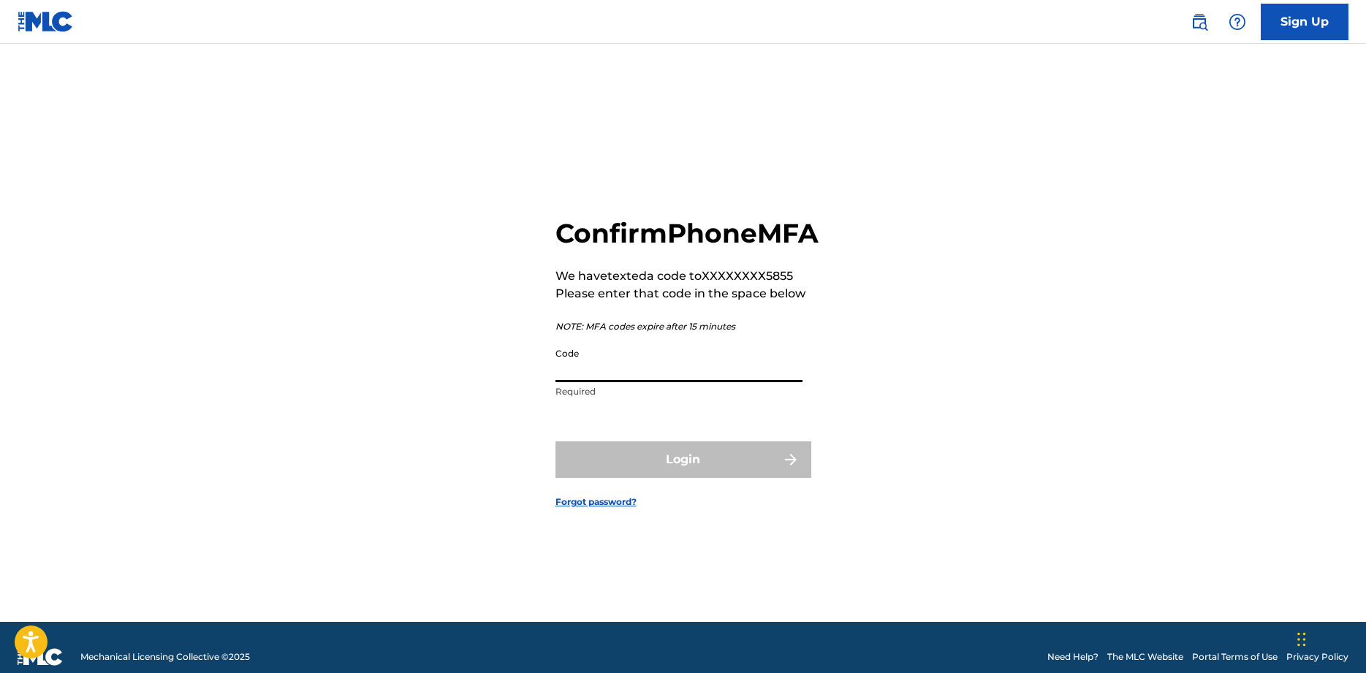
click at [671, 381] on input "Code" at bounding box center [678, 361] width 247 height 42
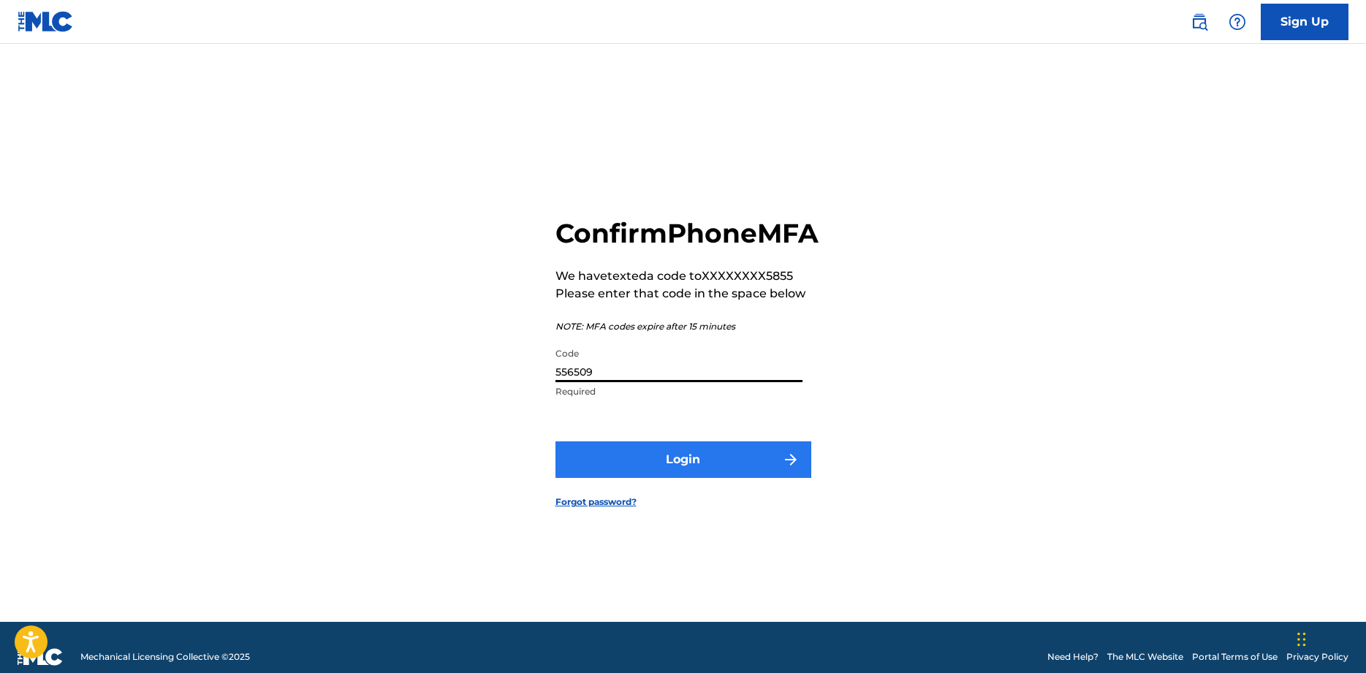
type input "556509"
click at [676, 478] on button "Login" at bounding box center [683, 459] width 256 height 37
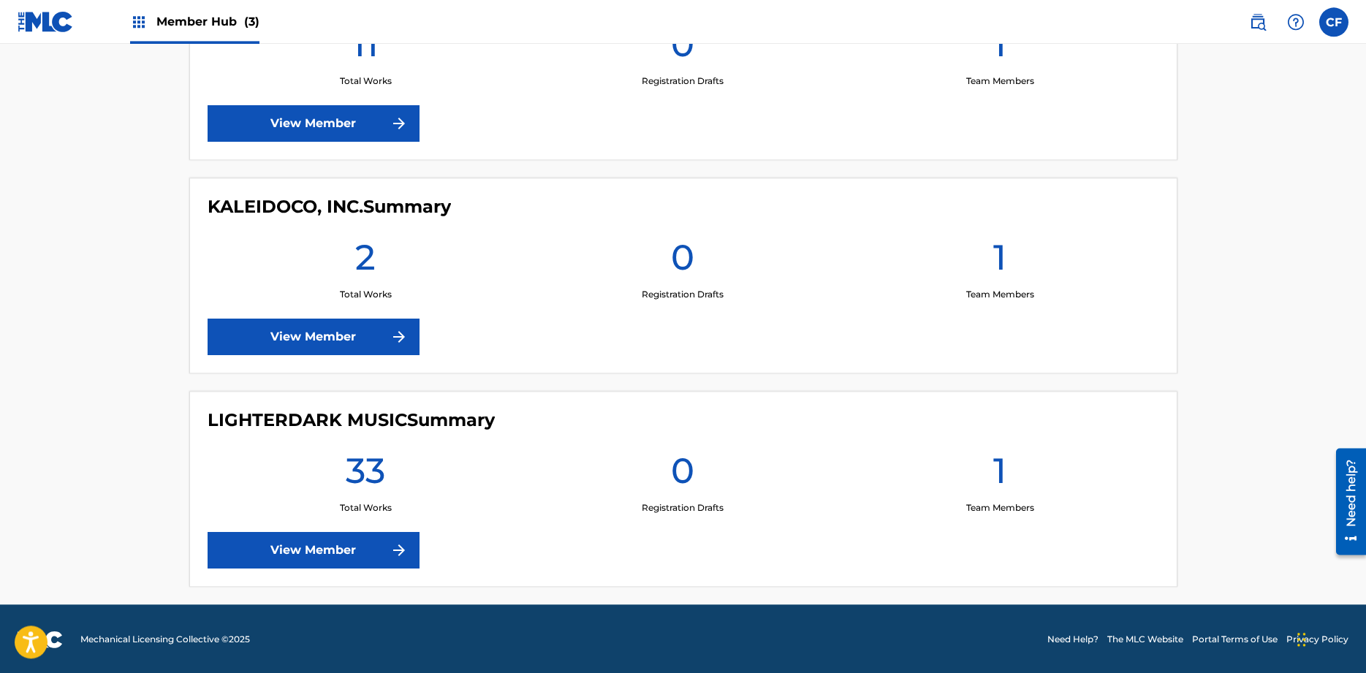
scroll to position [502, 0]
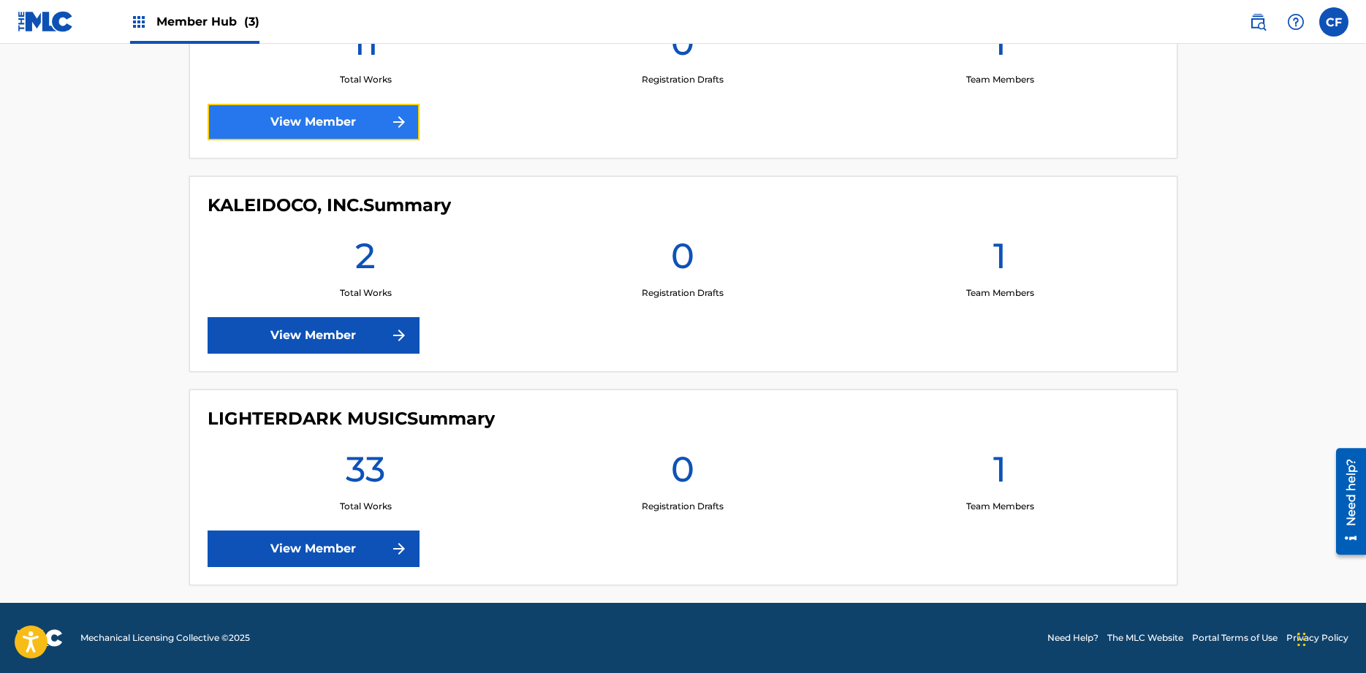
click at [353, 127] on link "View Member" at bounding box center [314, 122] width 212 height 37
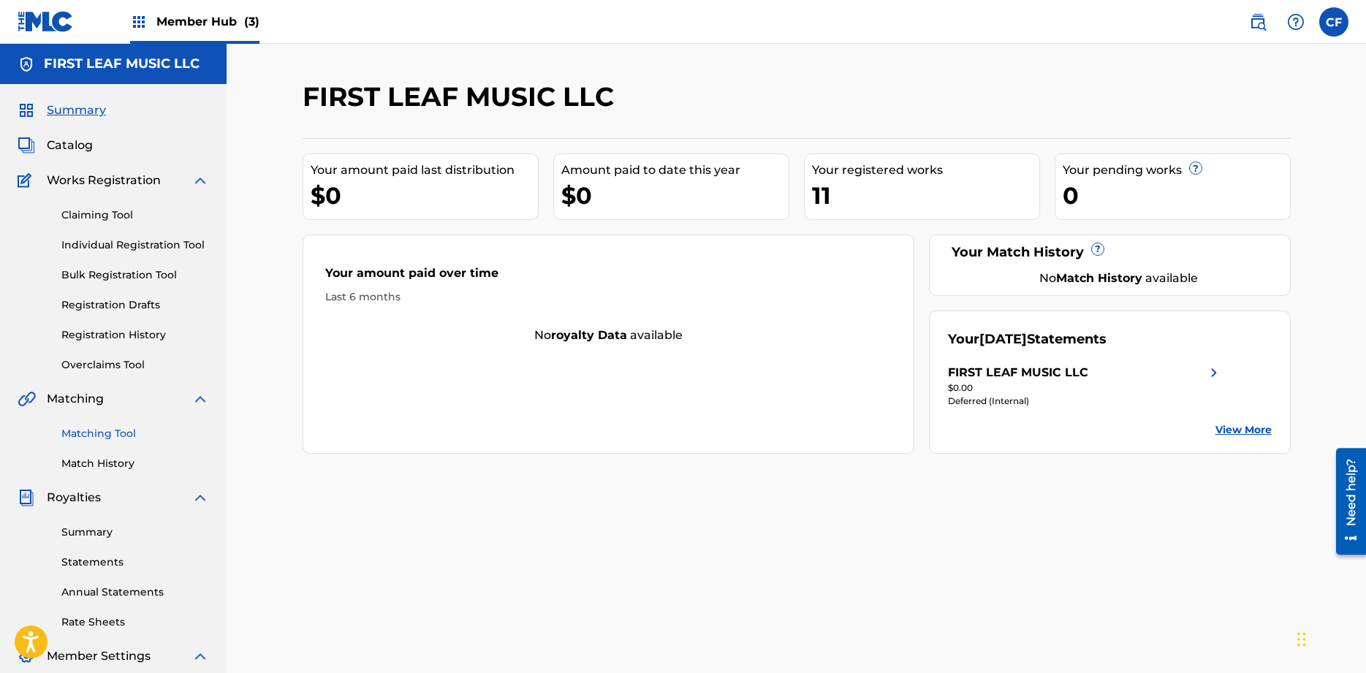
click at [135, 439] on link "Matching Tool" at bounding box center [135, 433] width 148 height 15
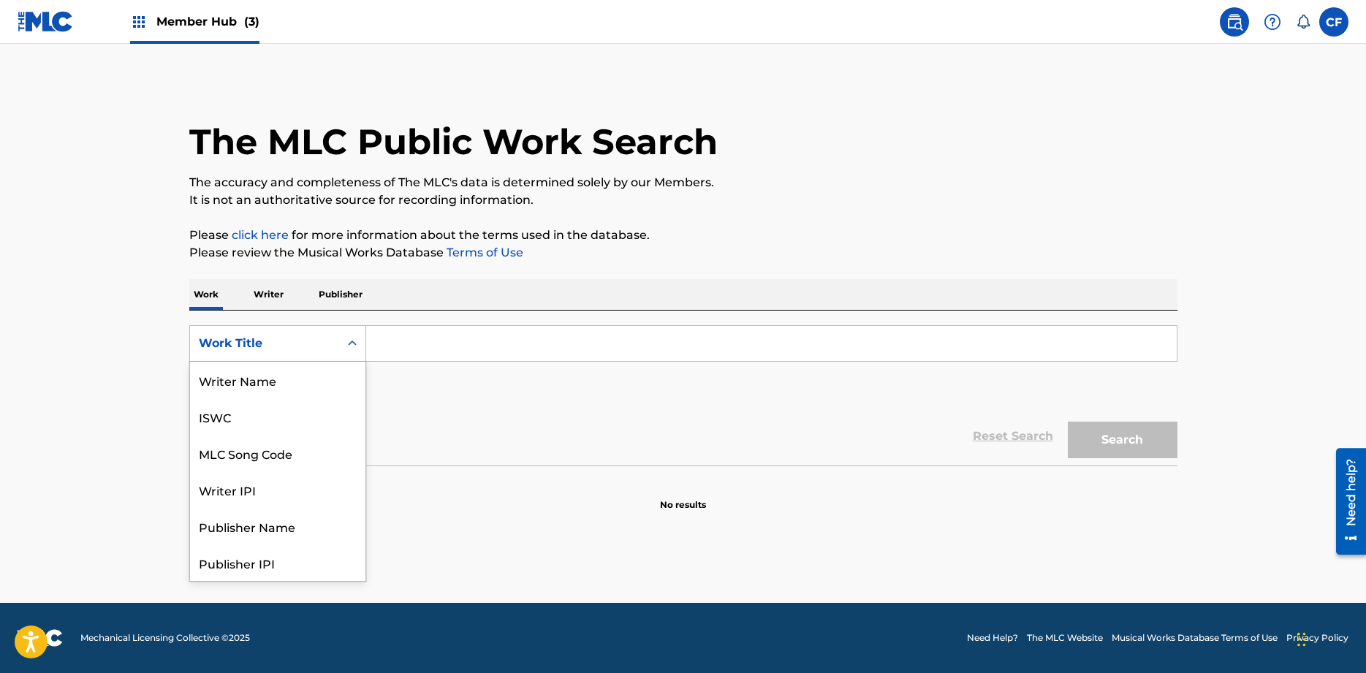
click at [349, 342] on icon "Search Form" at bounding box center [352, 343] width 15 height 15
click at [258, 454] on div "Publisher Name" at bounding box center [277, 453] width 175 height 37
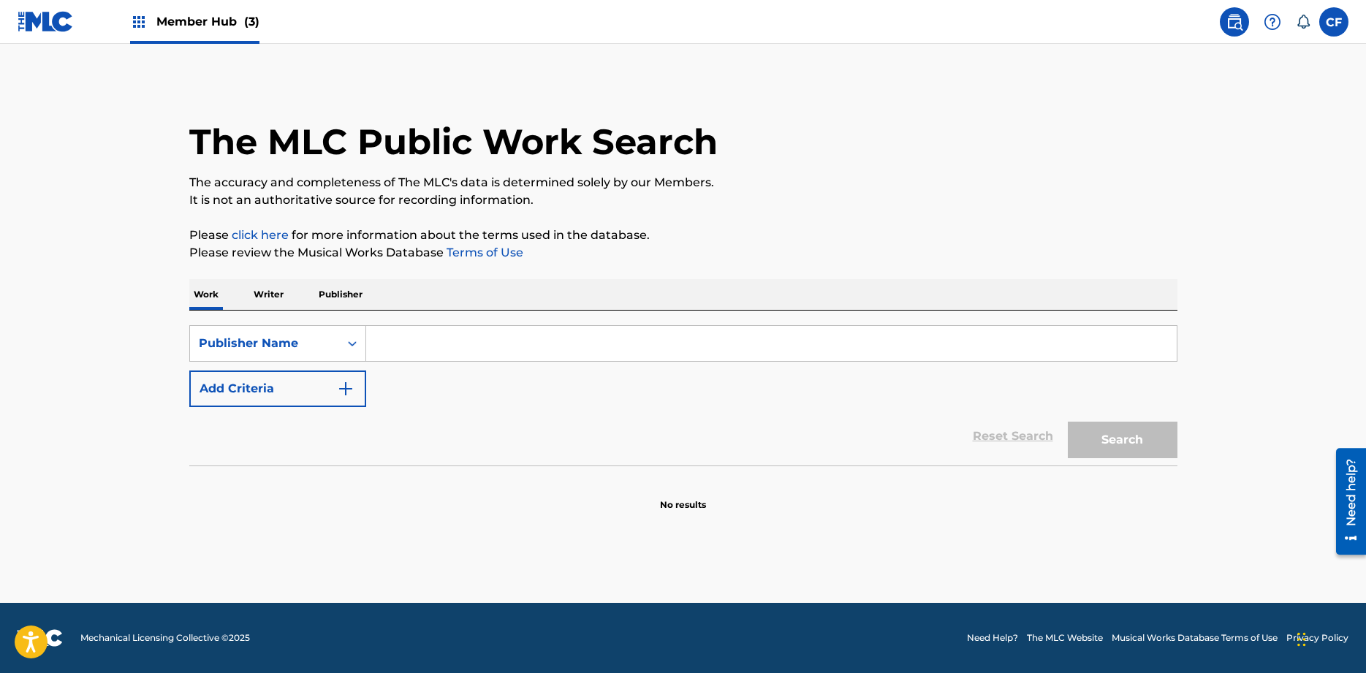
click at [433, 343] on input "Search Form" at bounding box center [771, 343] width 810 height 35
type input "bill holab"
click at [1067, 422] on button "Search" at bounding box center [1122, 440] width 110 height 37
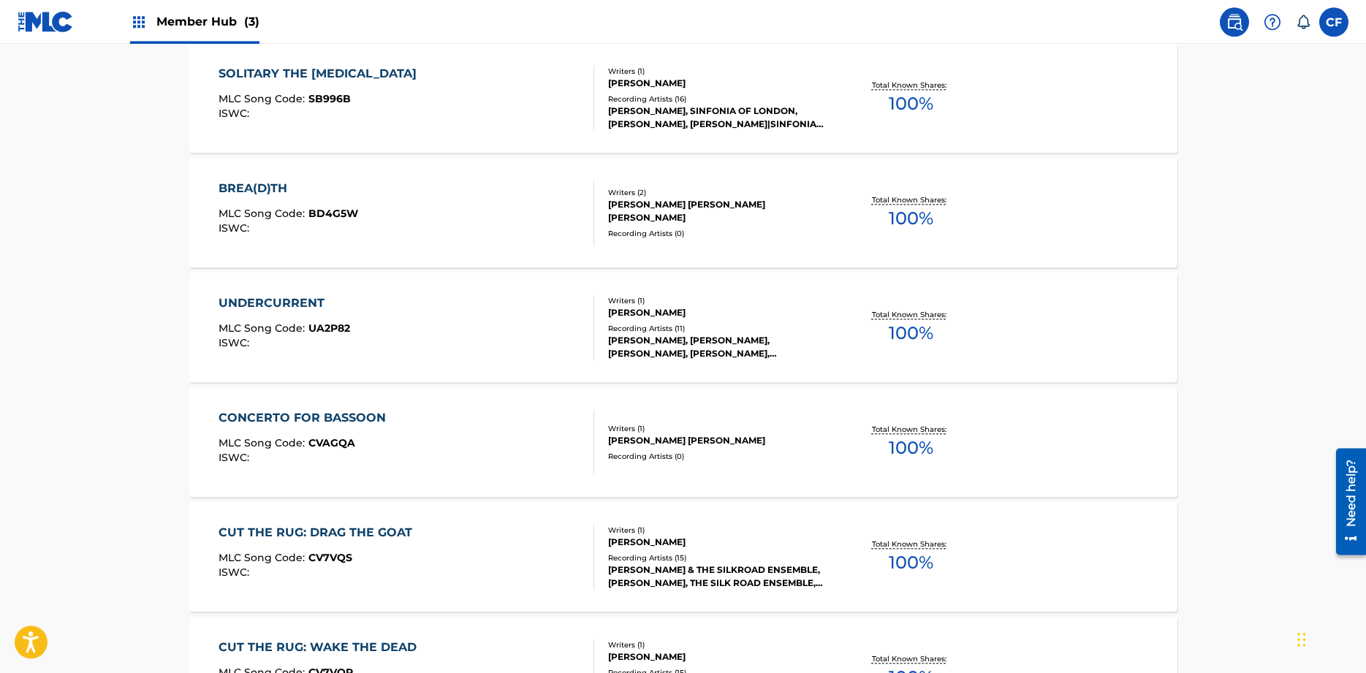
scroll to position [596, 0]
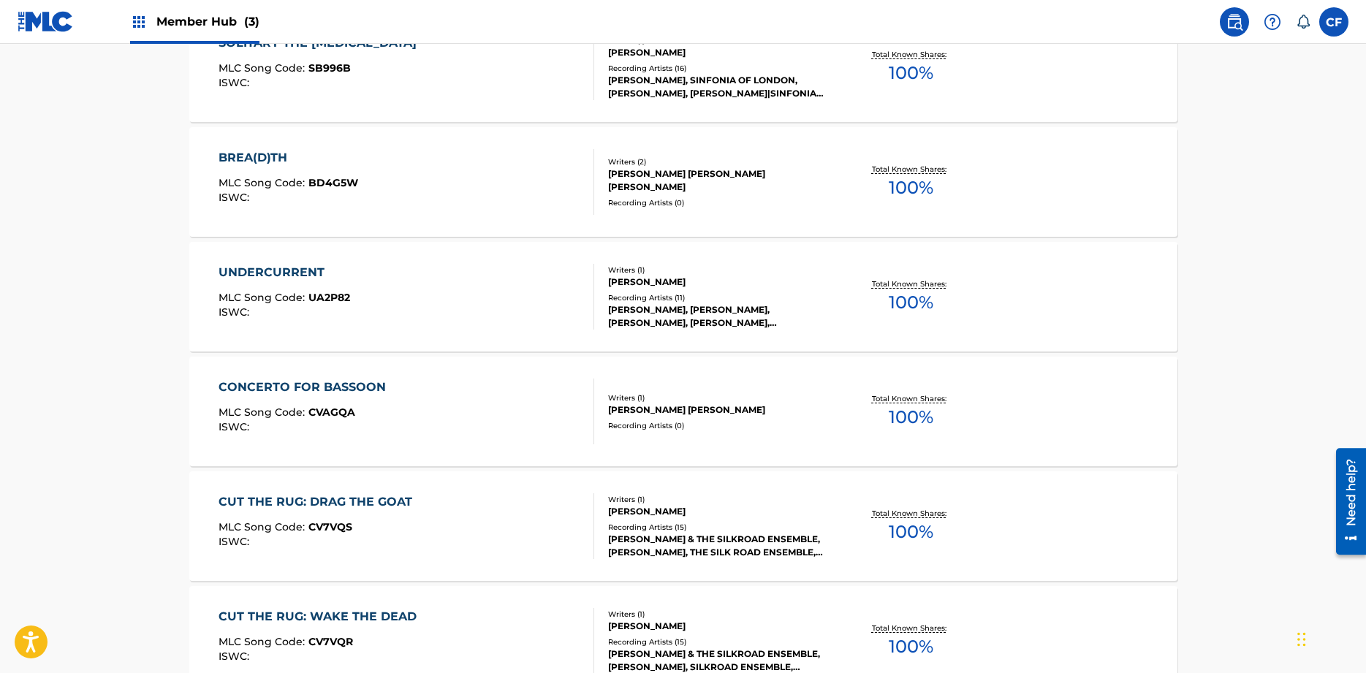
click at [370, 502] on div "CUT THE RUG: DRAG THE GOAT" at bounding box center [318, 502] width 201 height 18
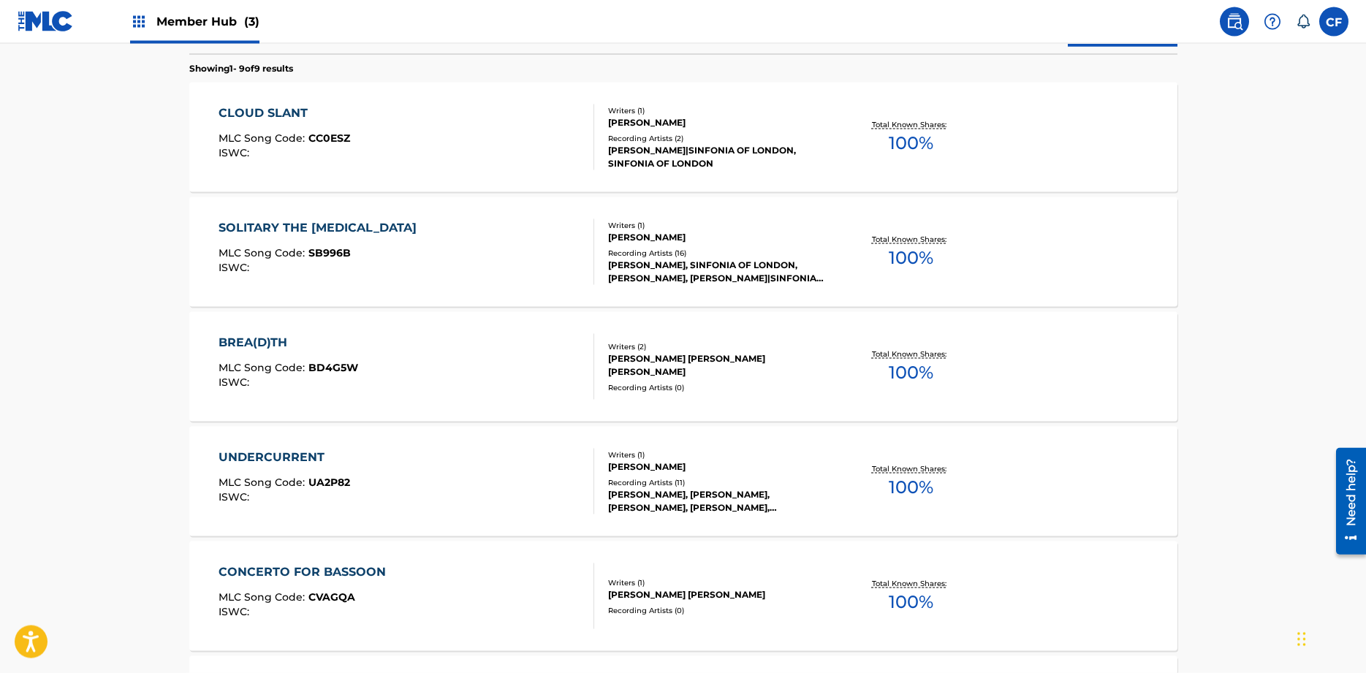
scroll to position [324, 0]
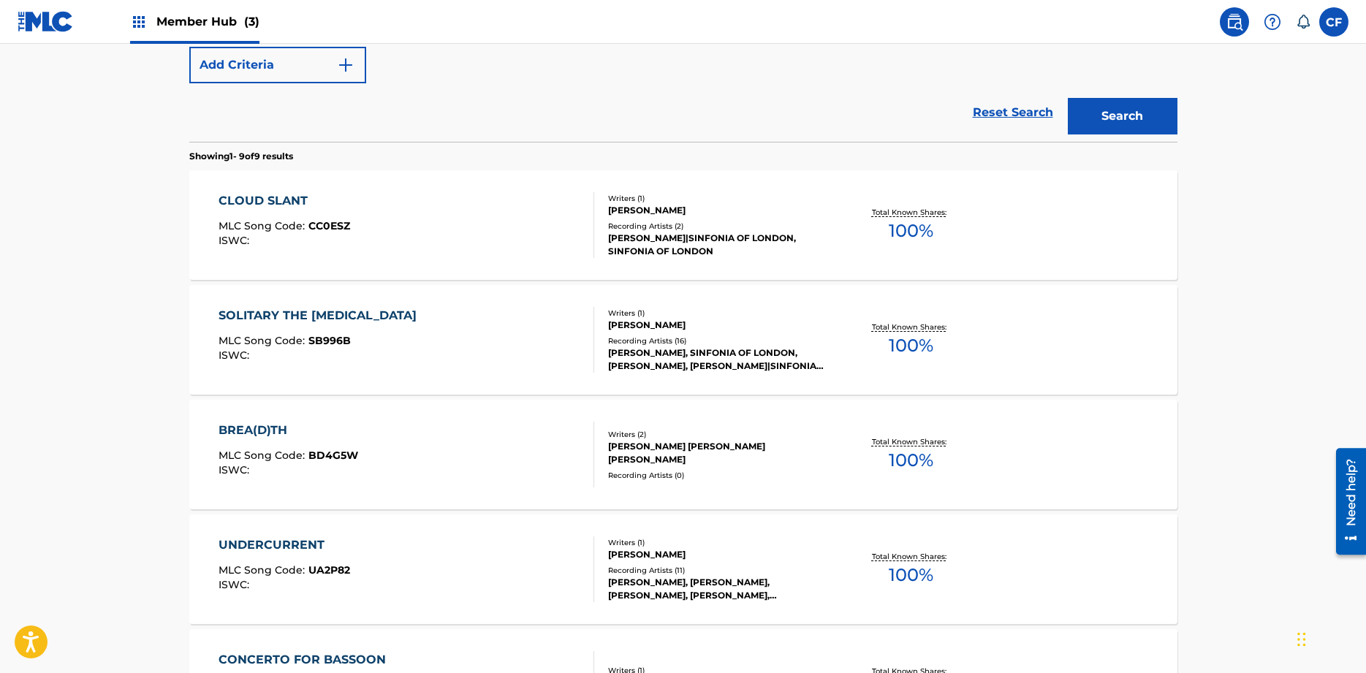
click at [311, 316] on div "SOLITARY THE THRUSH" at bounding box center [320, 316] width 205 height 18
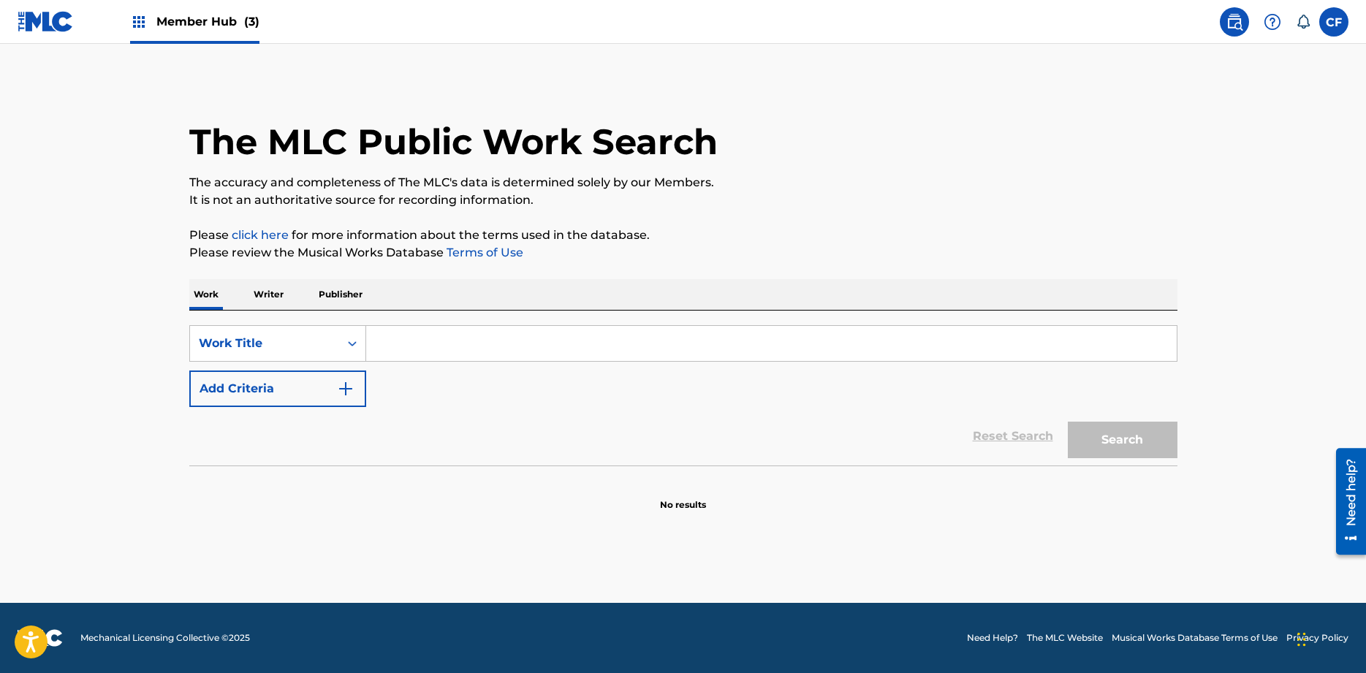
click at [340, 296] on p "Publisher" at bounding box center [340, 294] width 53 height 31
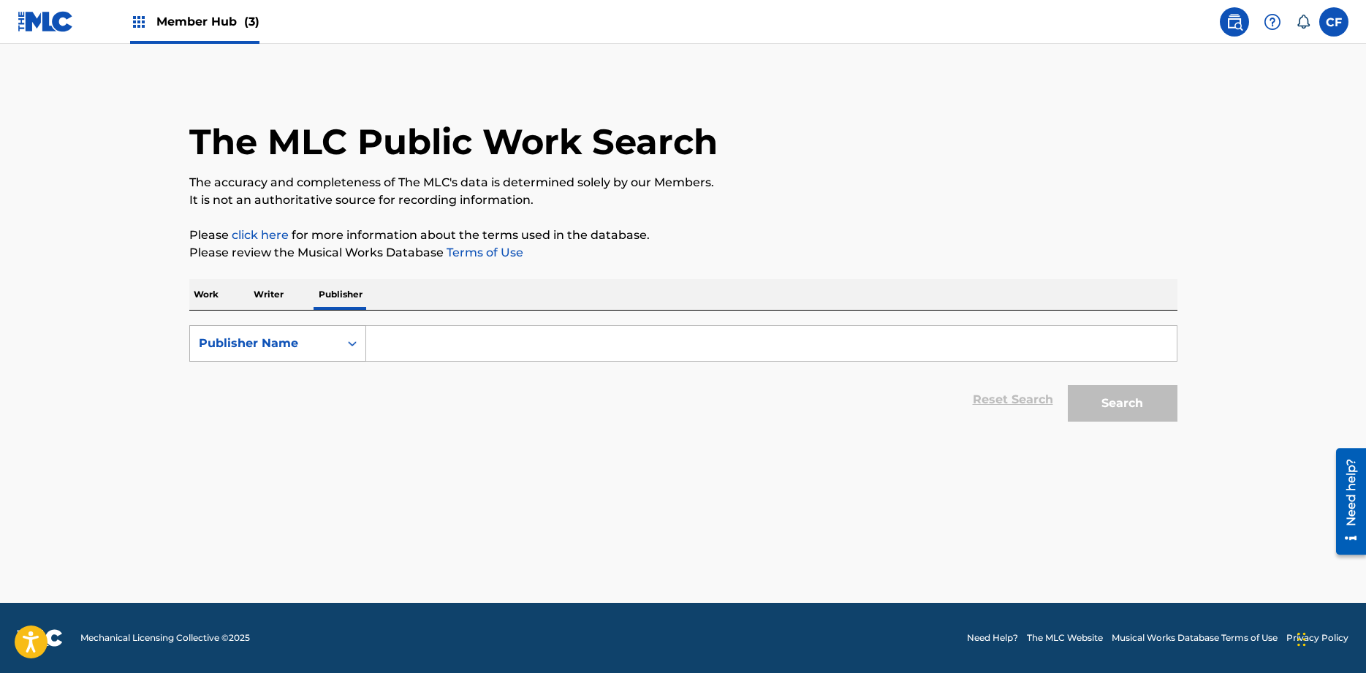
click at [349, 346] on icon "Search Form" at bounding box center [352, 343] width 15 height 15
click at [446, 340] on input "Search Form" at bounding box center [771, 343] width 810 height 35
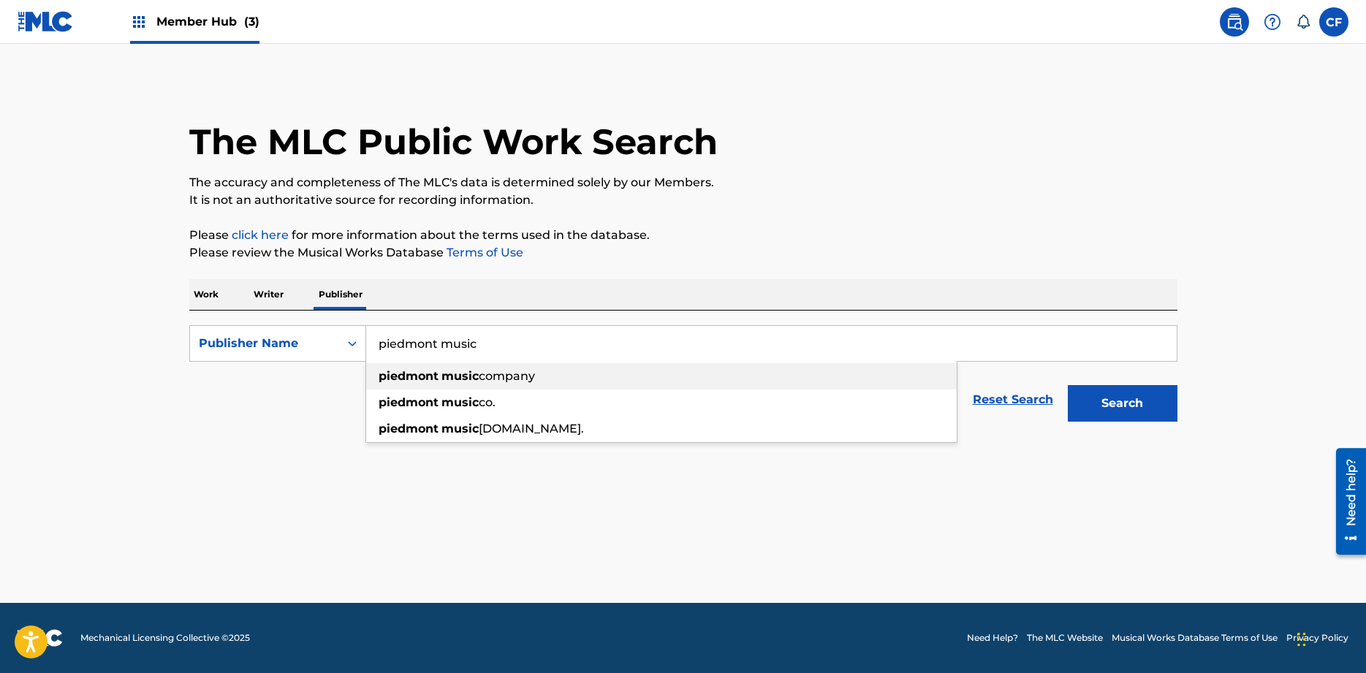
click at [422, 381] on strong "piedmont" at bounding box center [408, 376] width 60 height 14
type input "piedmont music company"
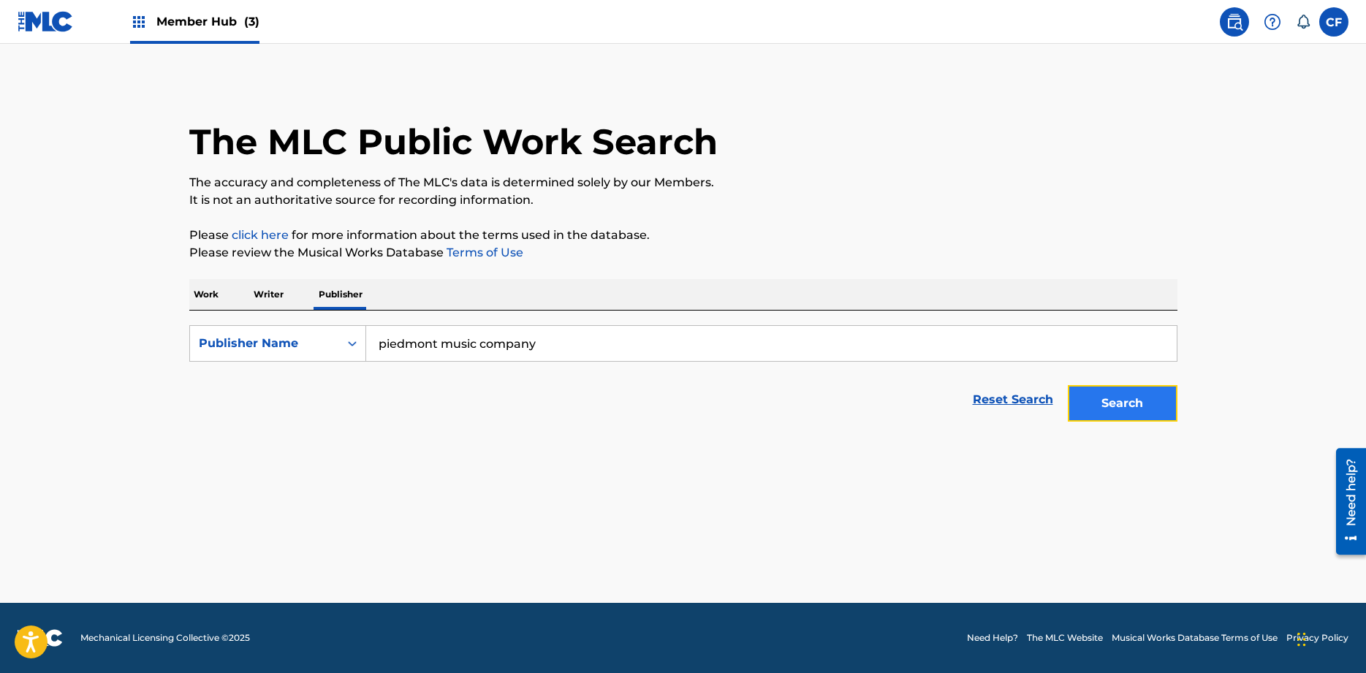
click at [1132, 411] on button "Search" at bounding box center [1122, 403] width 110 height 37
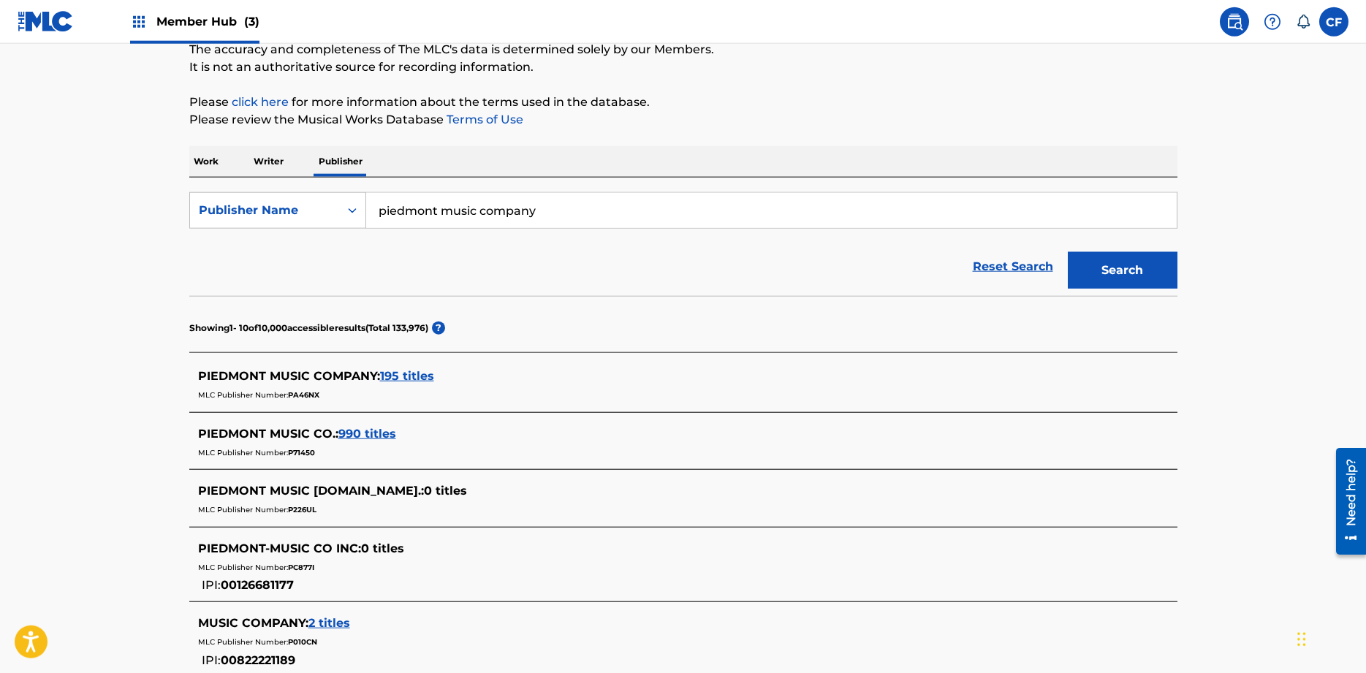
scroll to position [224, 0]
